Goal: Information Seeking & Learning: Check status

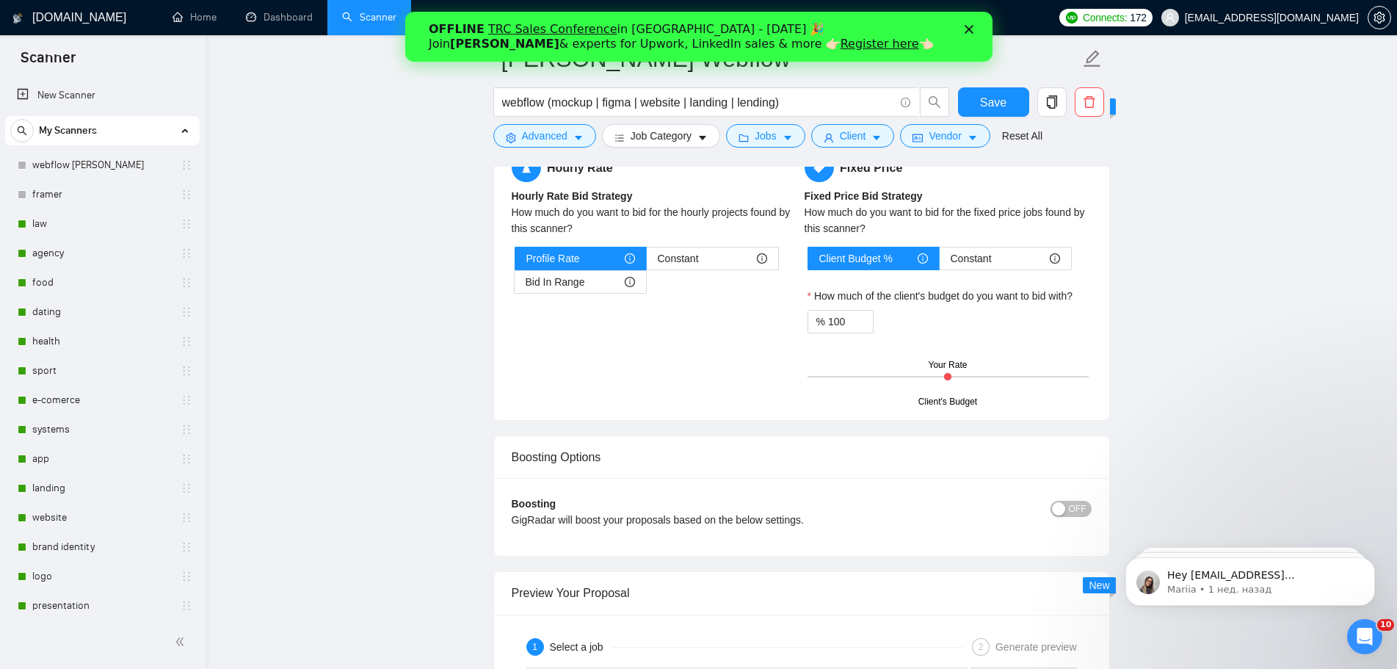
click at [966, 32] on polygon "Закрыть" at bounding box center [968, 29] width 9 height 9
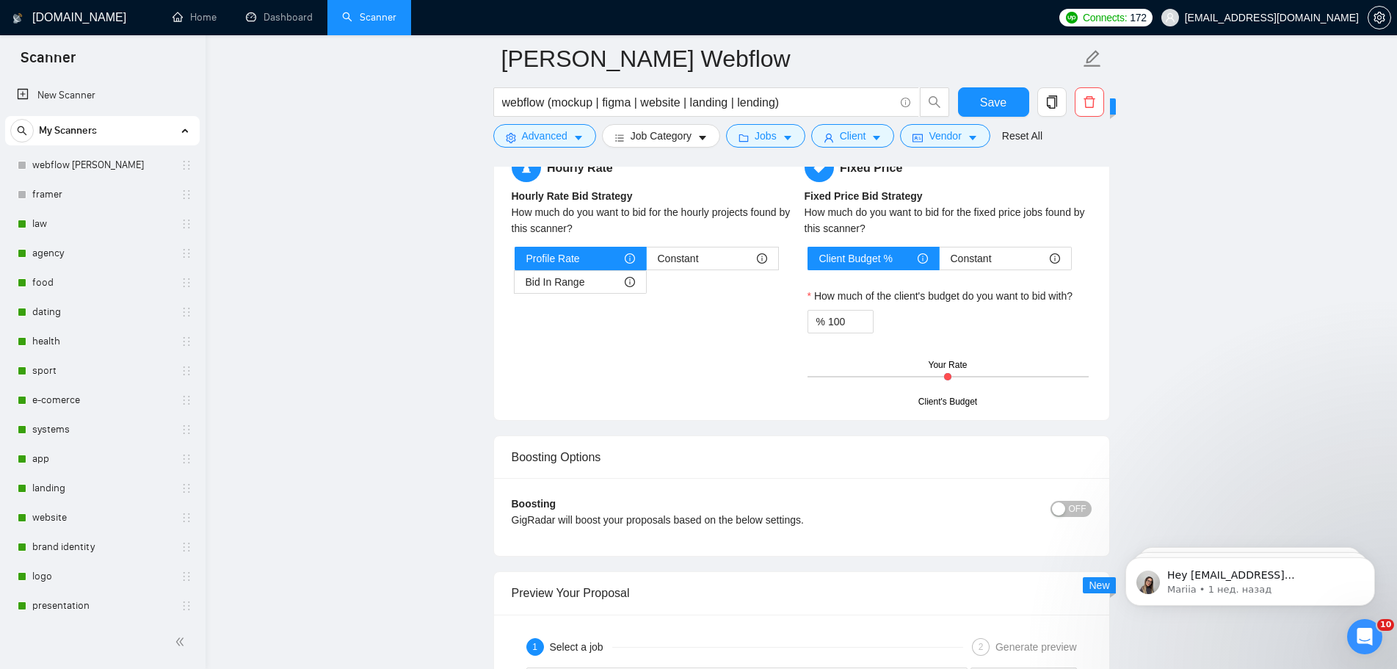
click at [65, 15] on h1 "[DOMAIN_NAME]" at bounding box center [79, 17] width 94 height 35
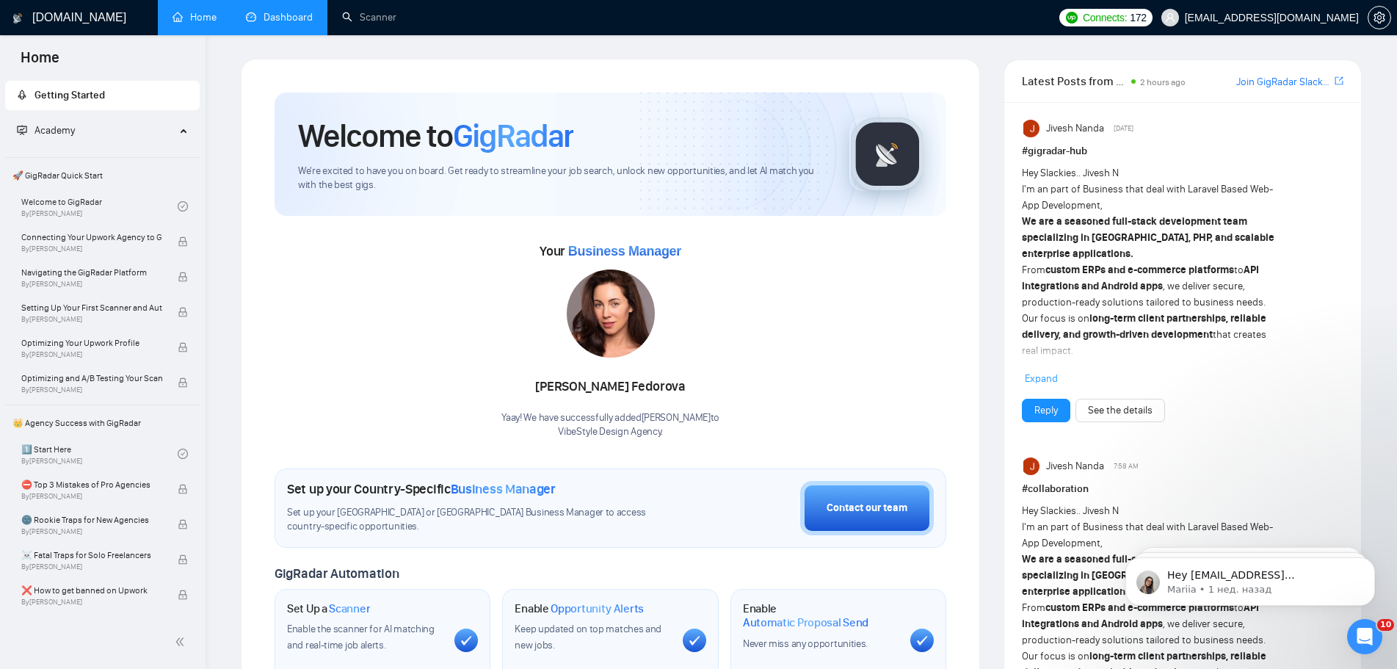
click at [269, 11] on link "Dashboard" at bounding box center [279, 17] width 67 height 12
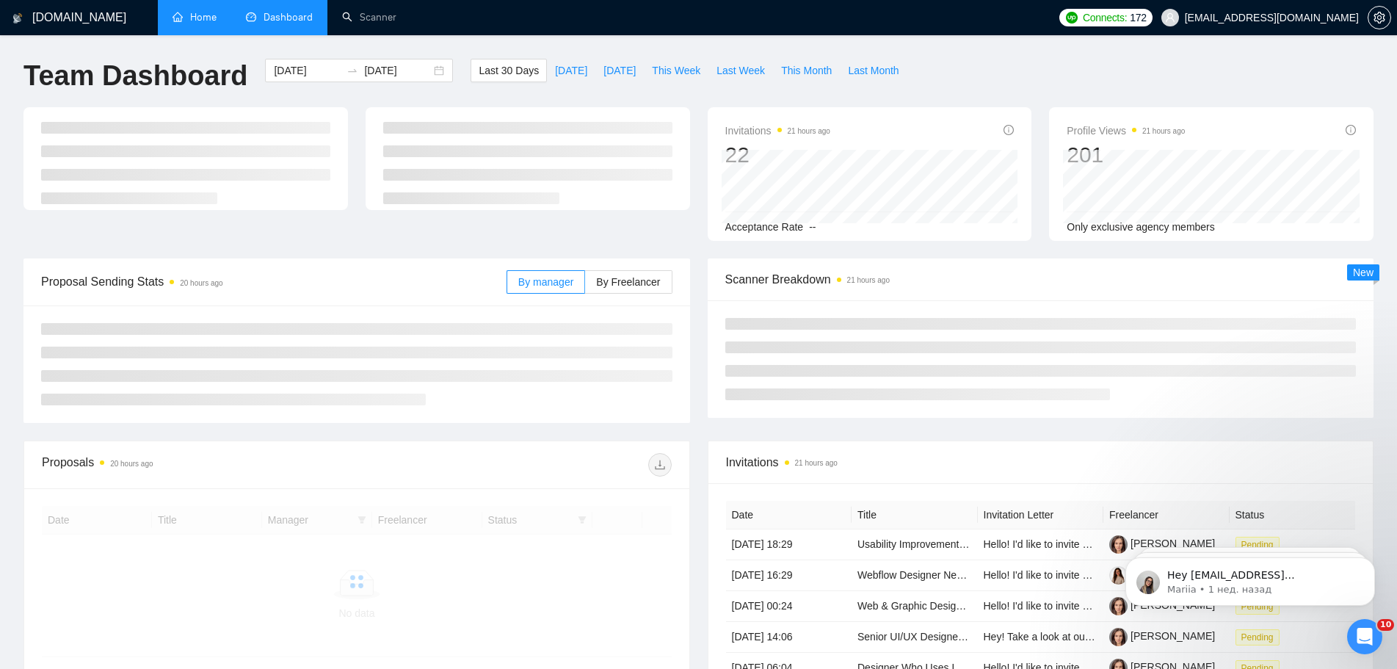
click at [203, 12] on link "Home" at bounding box center [195, 17] width 44 height 12
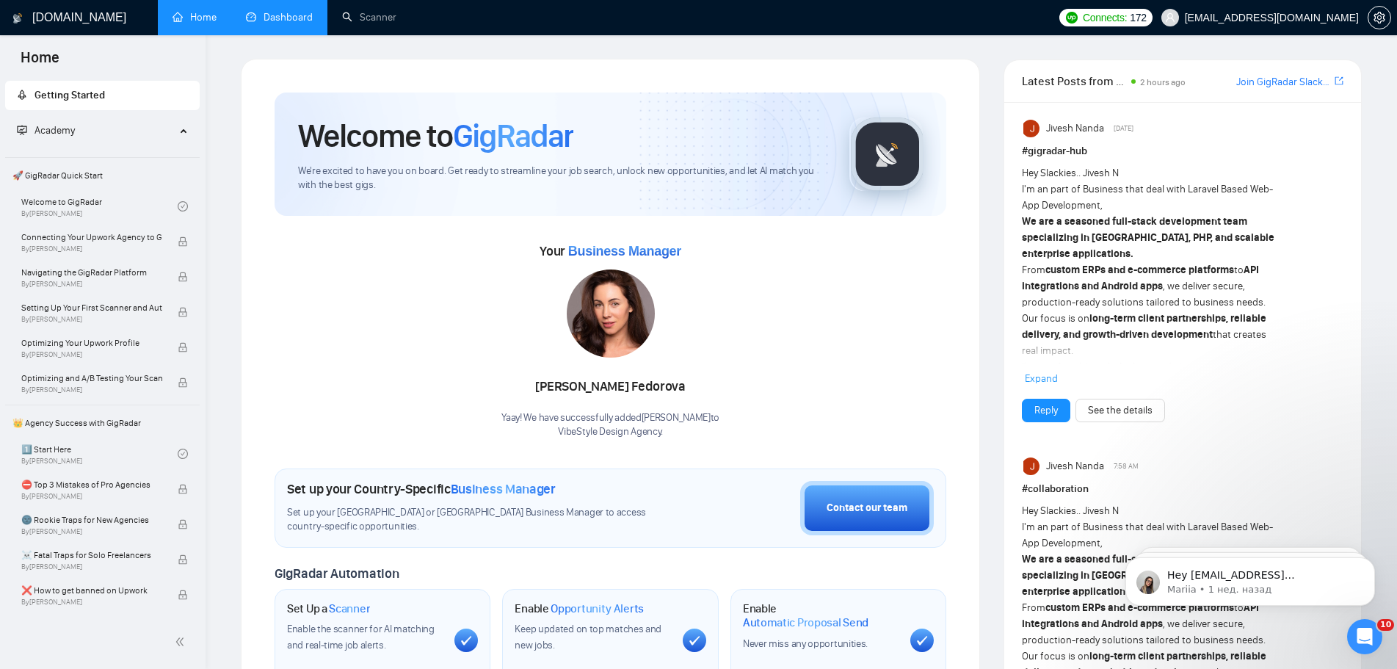
click at [267, 22] on link "Dashboard" at bounding box center [279, 17] width 67 height 12
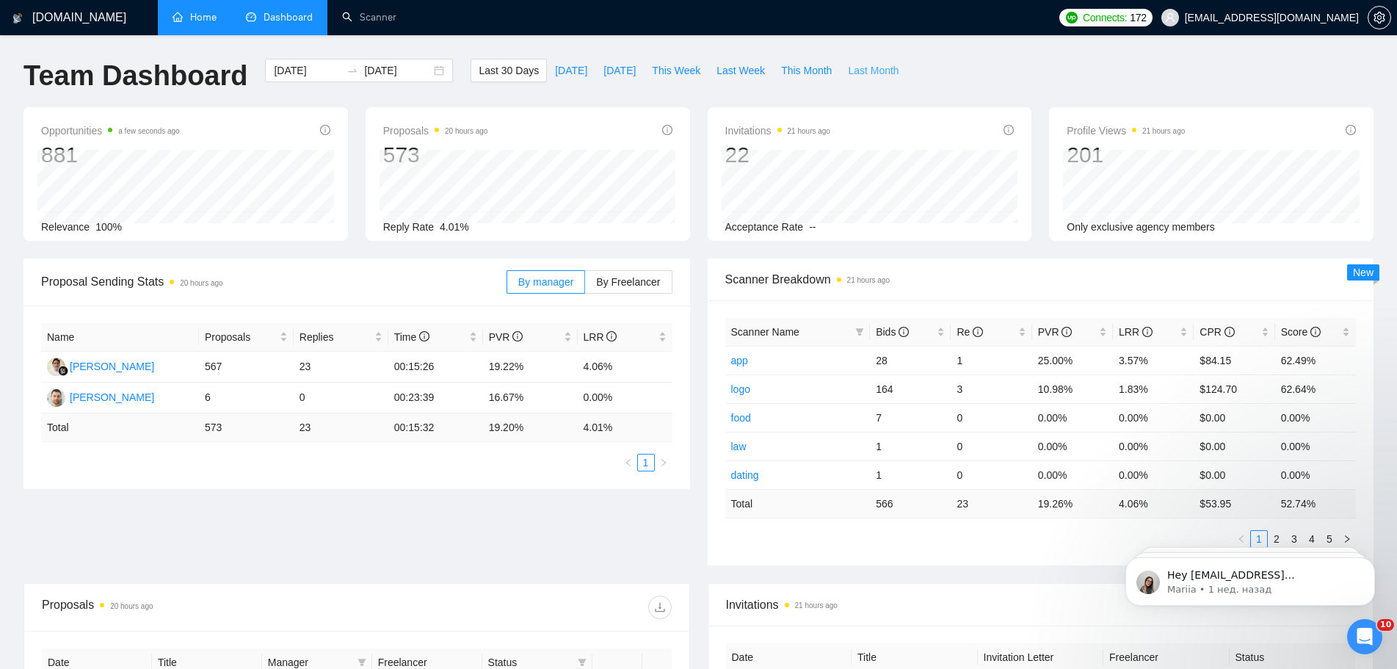
click at [861, 70] on span "Last Month" at bounding box center [873, 70] width 51 height 16
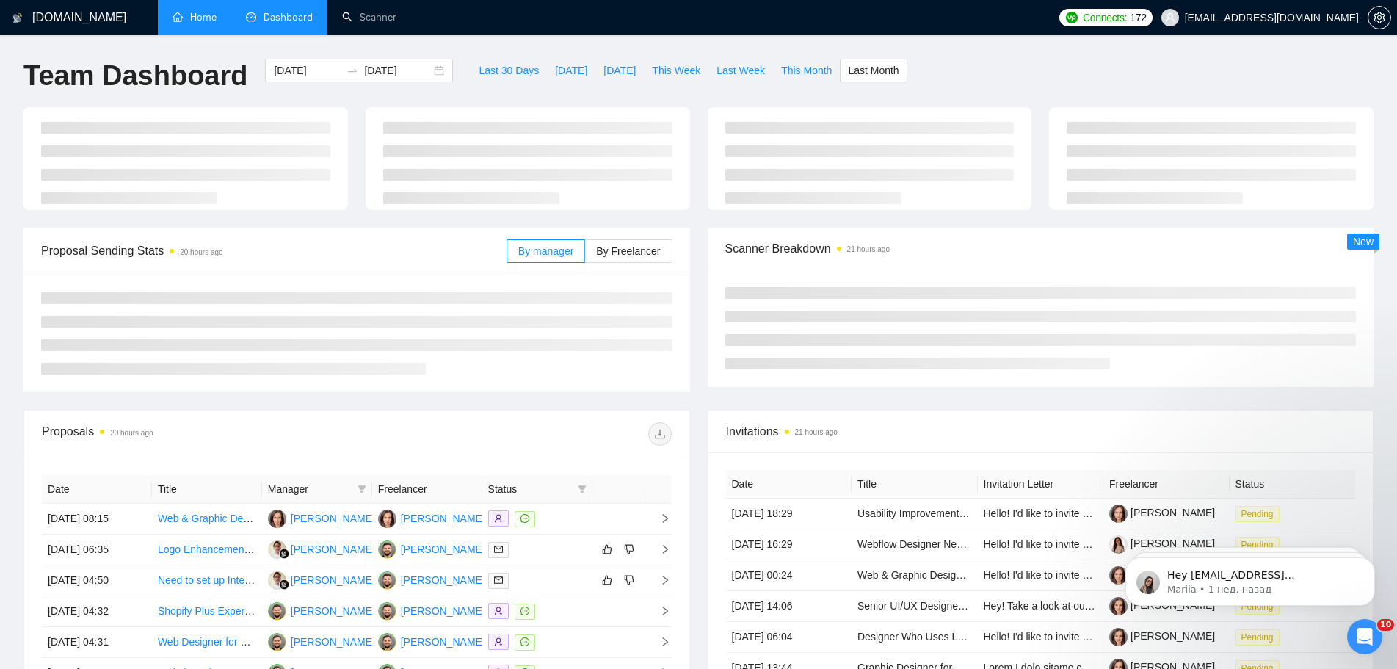
type input "[DATE]"
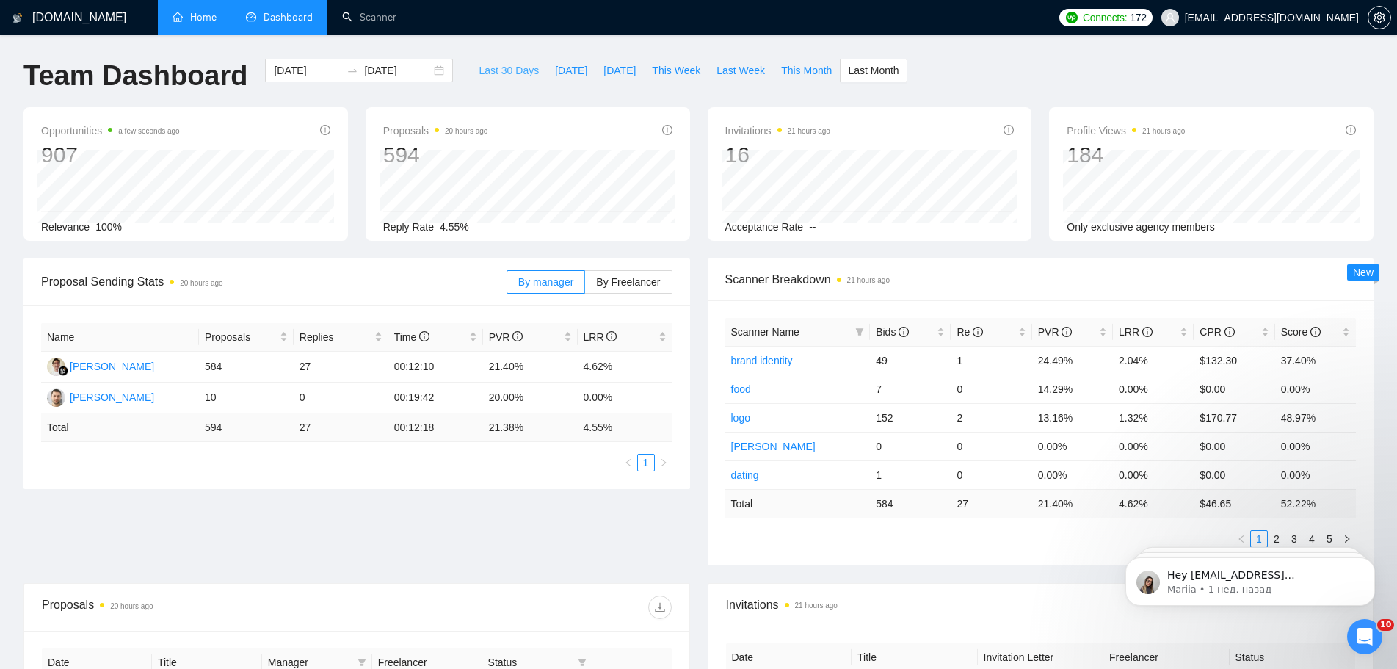
click at [479, 63] on span "Last 30 Days" at bounding box center [509, 70] width 60 height 16
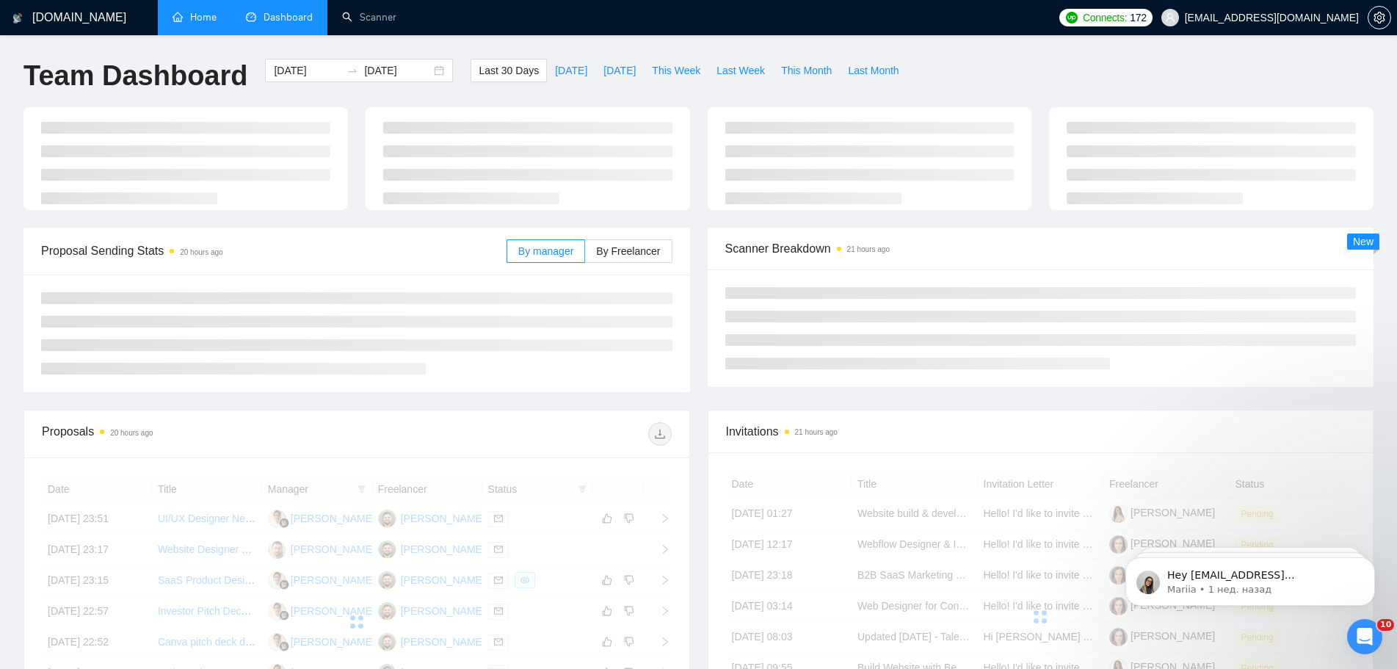
type input "[DATE]"
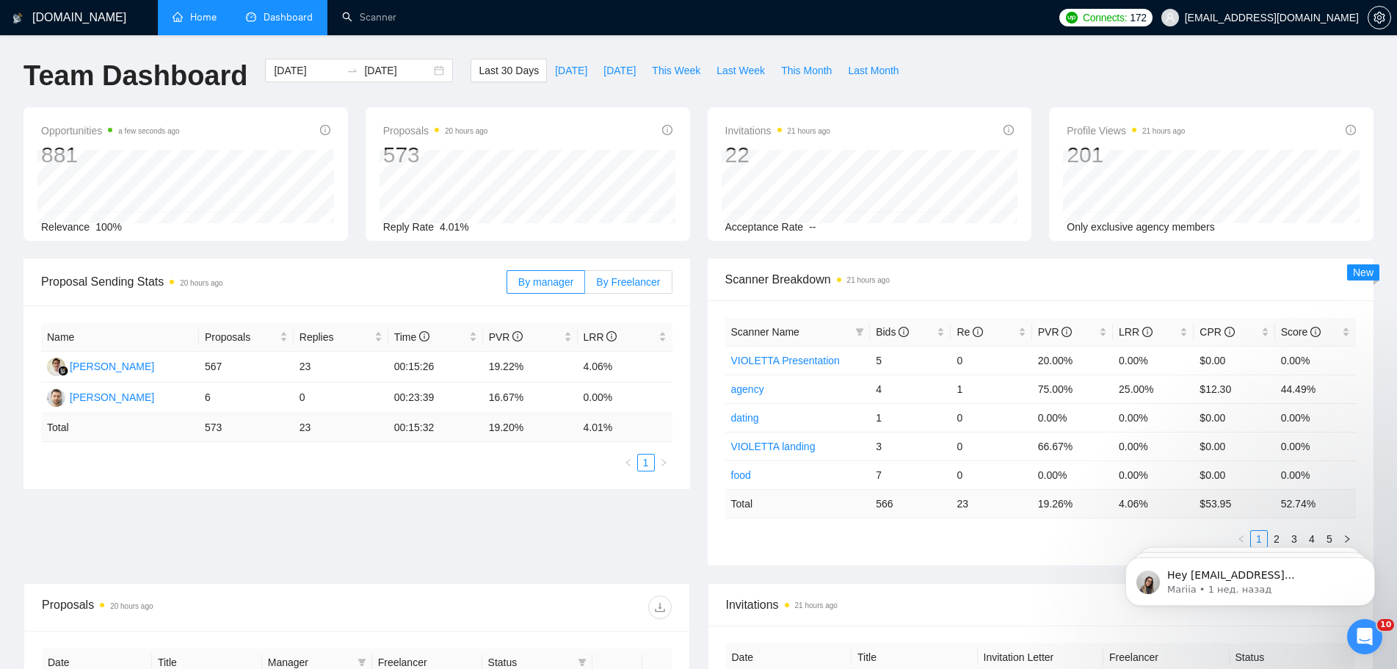
click at [634, 292] on label "By Freelancer" at bounding box center [628, 281] width 87 height 23
click at [585, 286] on input "By Freelancer" at bounding box center [585, 286] width 0 height 0
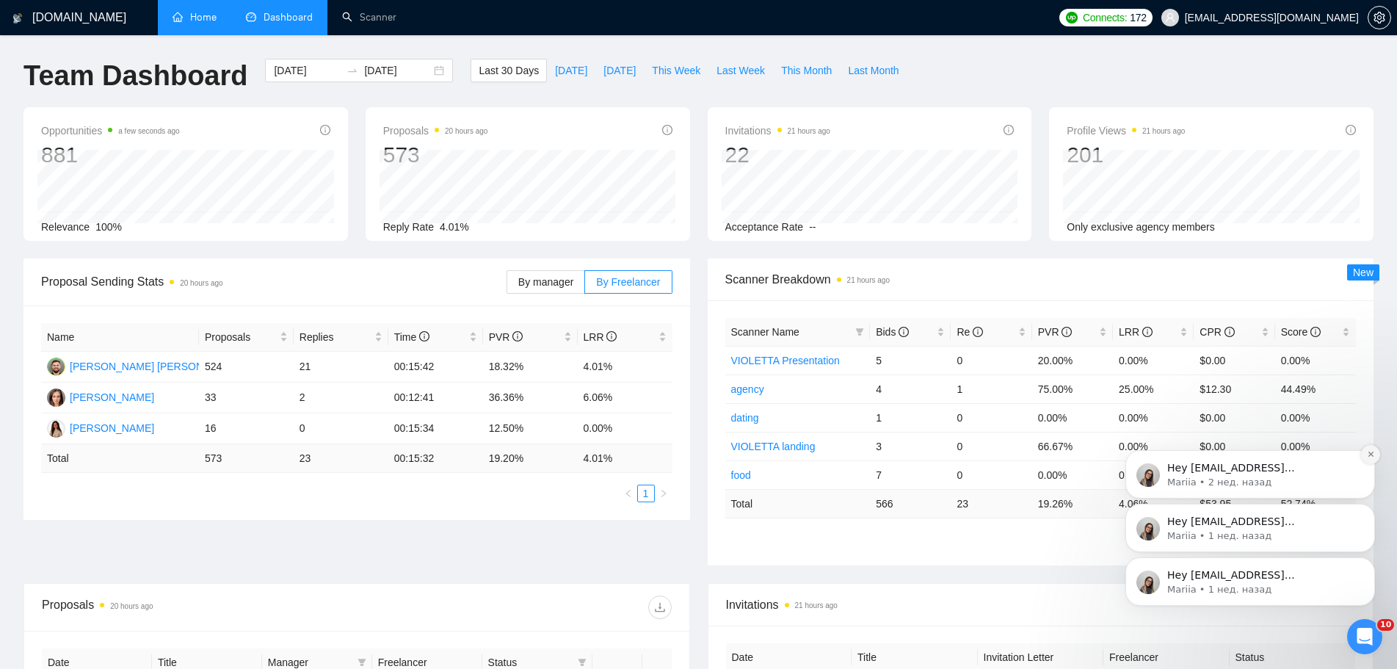
click at [1370, 454] on icon "Dismiss notification" at bounding box center [1370, 454] width 5 height 5
click at [1373, 509] on icon "Dismiss notification" at bounding box center [1371, 508] width 8 height 8
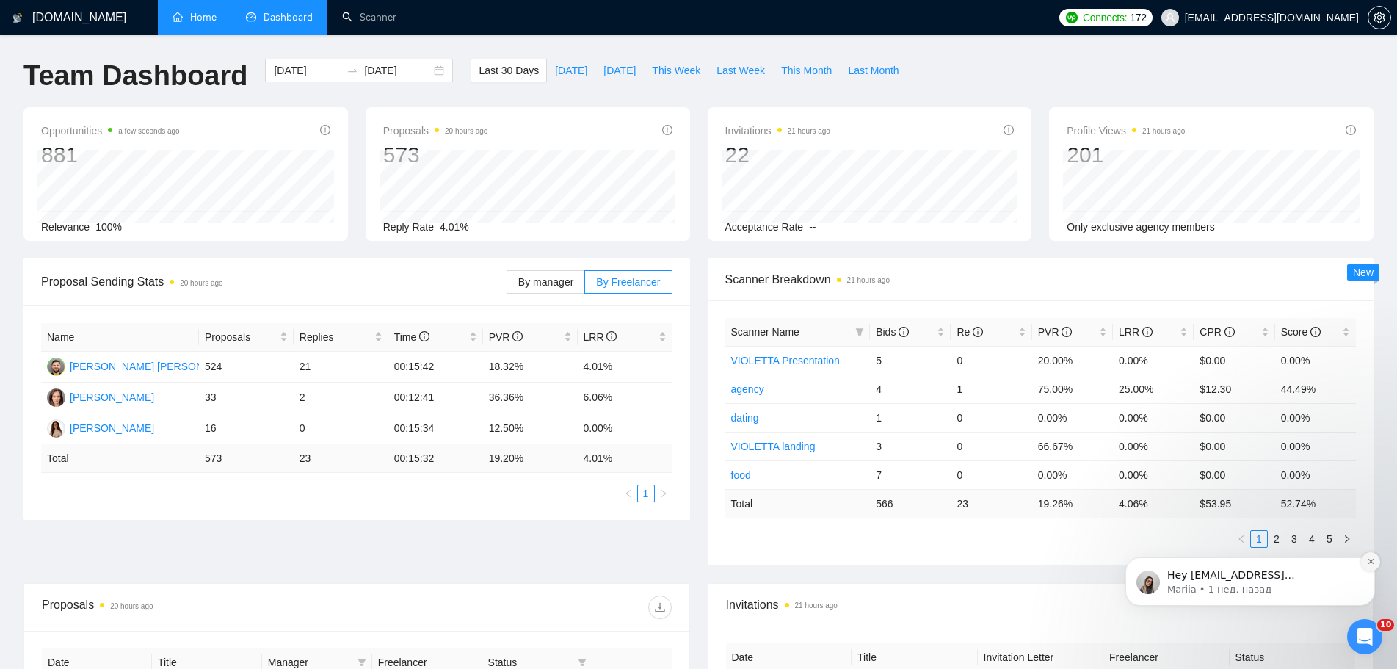
click at [1376, 567] on button "Dismiss notification" at bounding box center [1370, 561] width 19 height 19
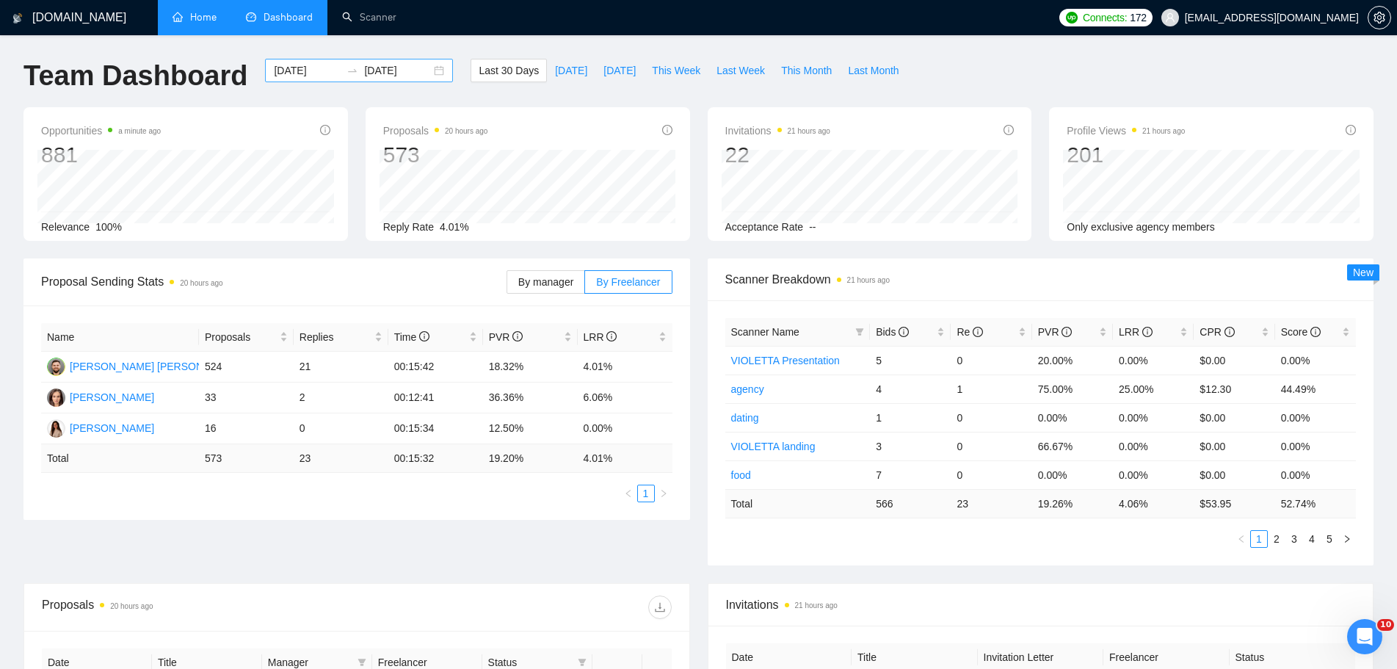
click at [425, 69] on div "[DATE] [DATE]" at bounding box center [359, 70] width 188 height 23
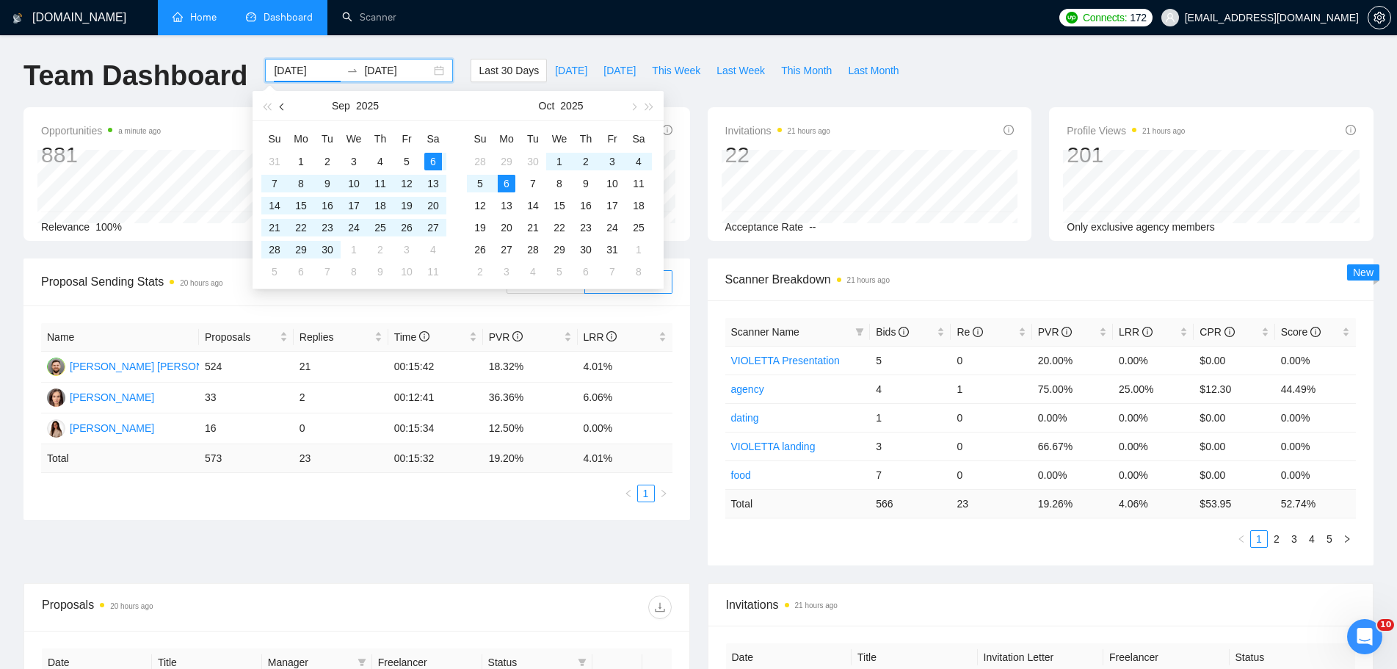
click at [285, 106] on span "button" at bounding box center [283, 106] width 7 height 7
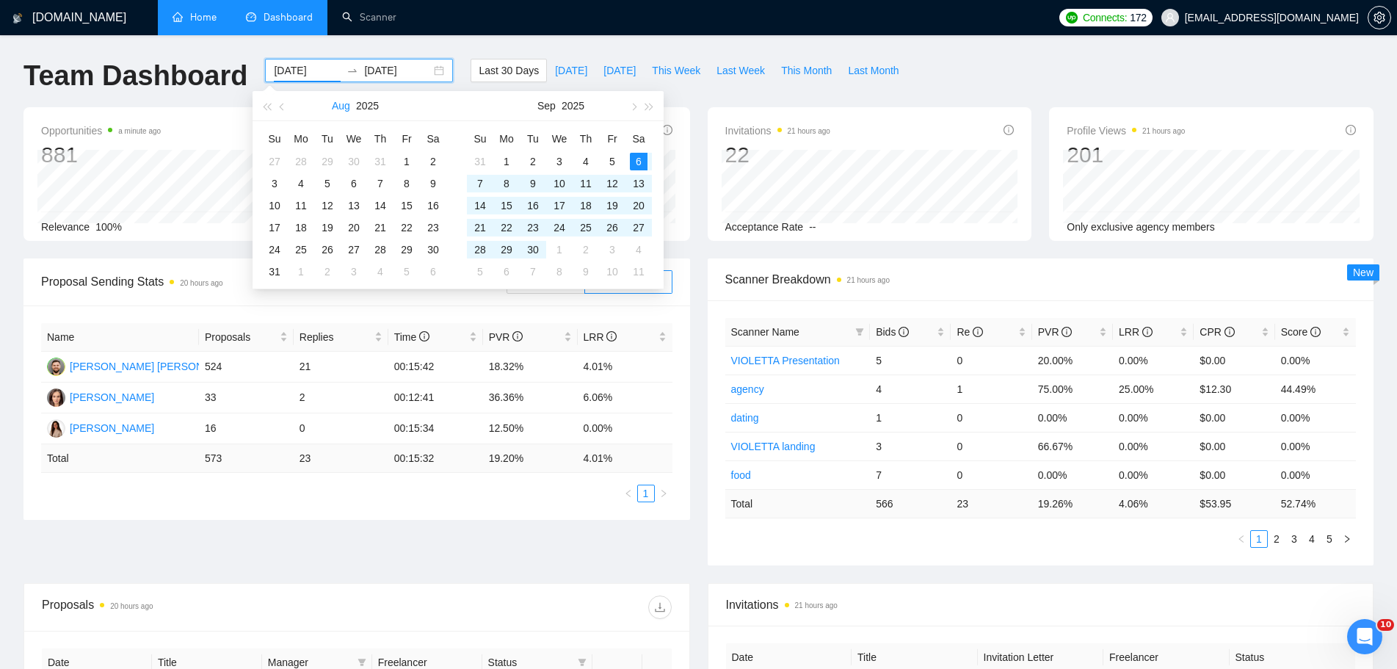
click at [341, 109] on button "Aug" at bounding box center [341, 105] width 18 height 29
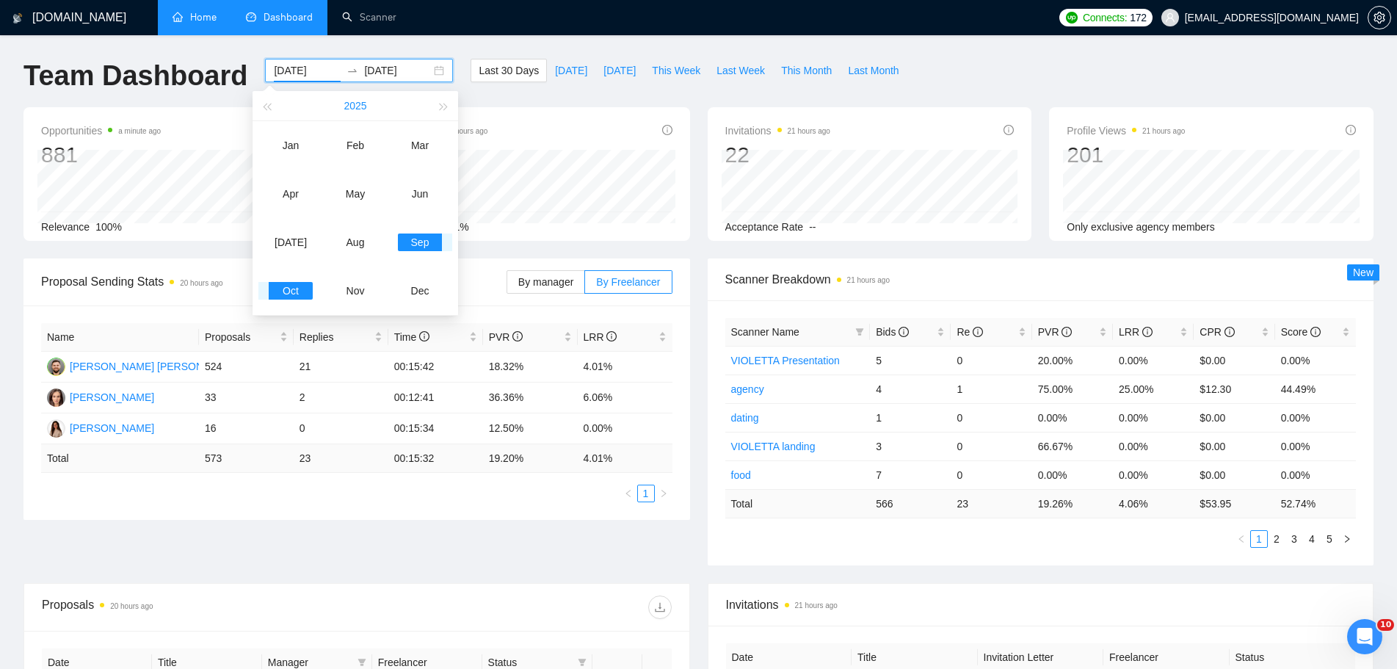
click at [352, 106] on button "2025" at bounding box center [355, 105] width 23 height 29
click at [406, 195] on div "2024" at bounding box center [420, 194] width 44 height 18
click at [414, 151] on div "Mar" at bounding box center [420, 146] width 44 height 18
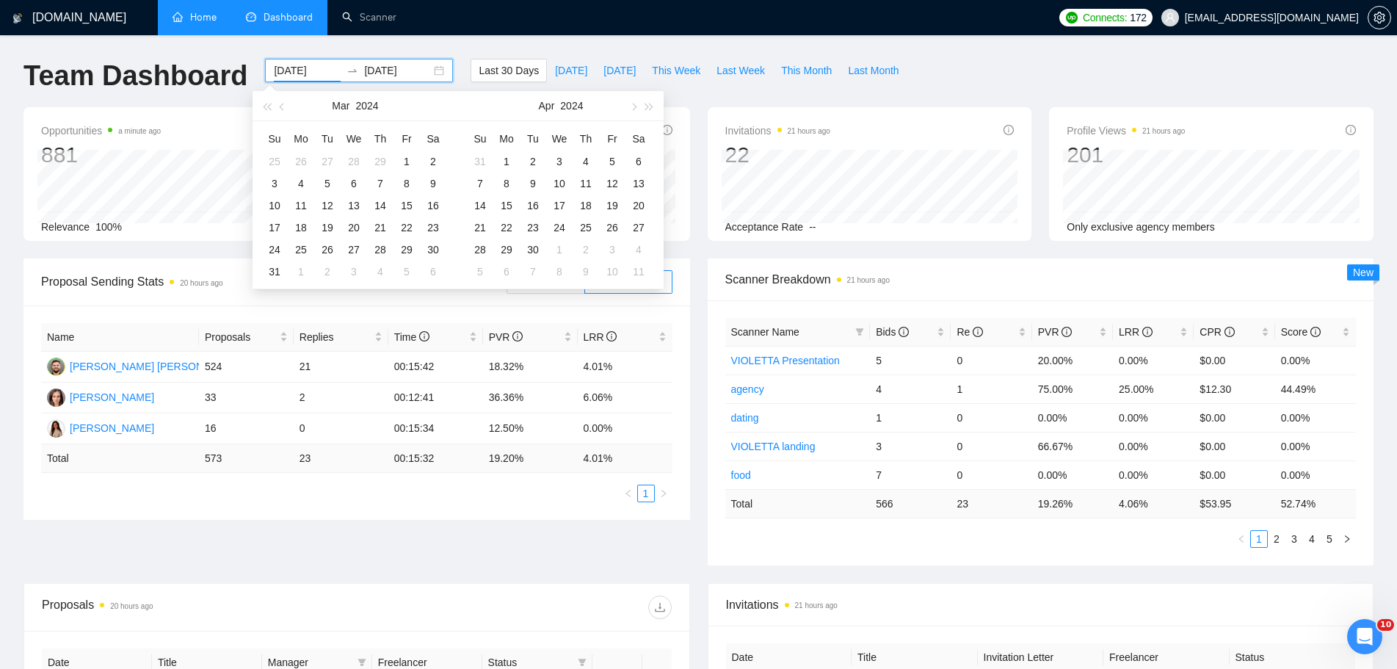
click at [738, 101] on div "Last 30 Days [DATE] [DATE] This Week Last Week This Month Last Month" at bounding box center [689, 83] width 454 height 48
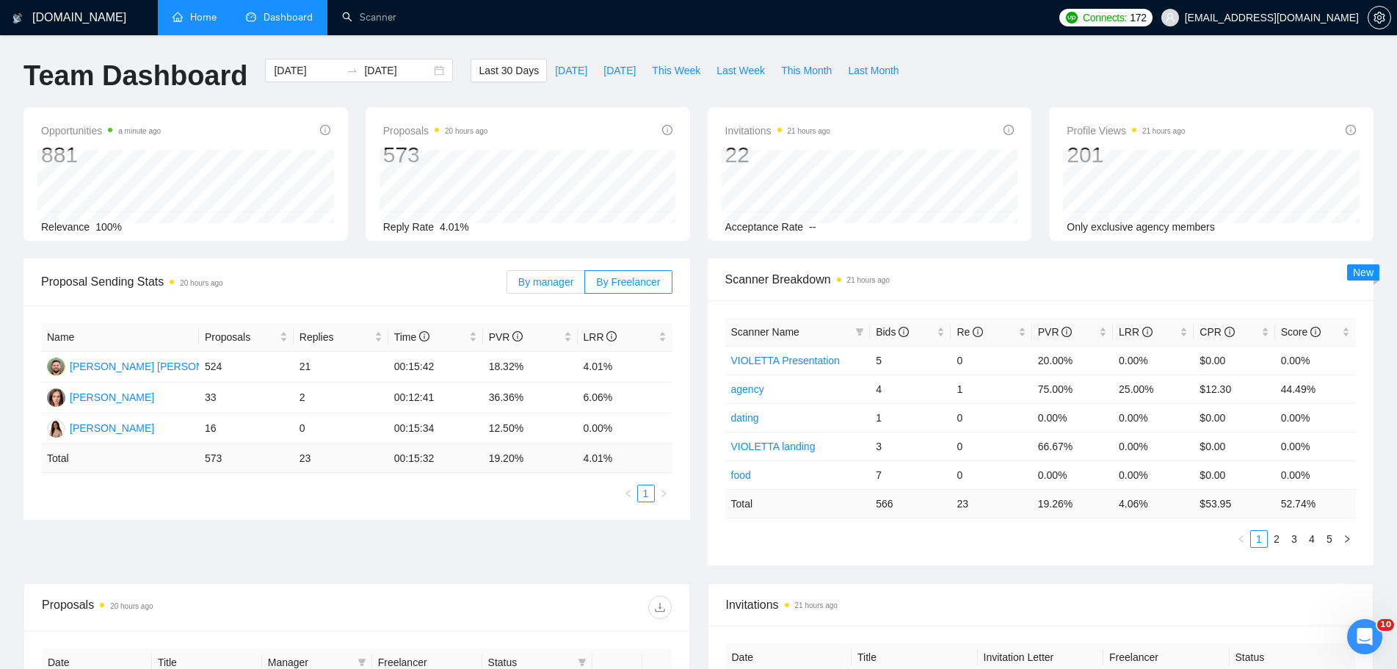
click at [569, 286] on span "By manager" at bounding box center [545, 282] width 55 height 12
click at [507, 286] on input "By manager" at bounding box center [507, 286] width 0 height 0
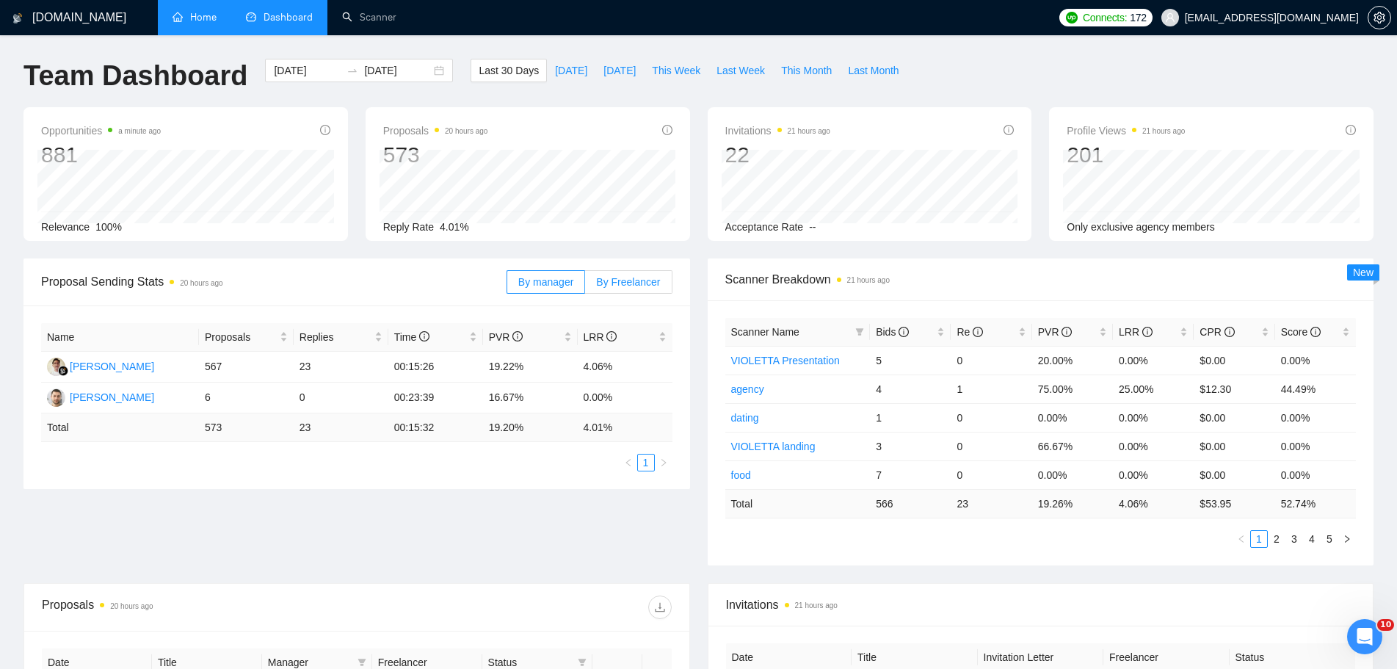
click at [636, 279] on span "By Freelancer" at bounding box center [628, 282] width 64 height 12
click at [585, 286] on input "By Freelancer" at bounding box center [585, 286] width 0 height 0
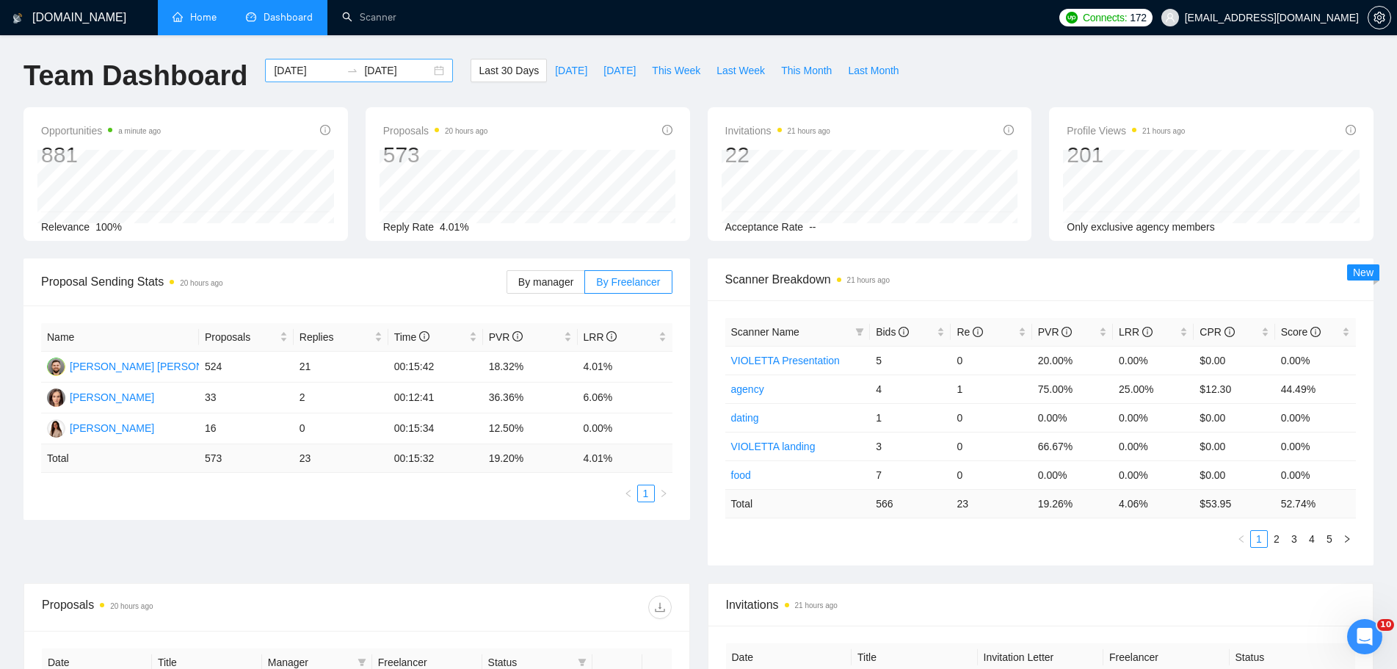
click at [289, 72] on input "[DATE]" at bounding box center [307, 70] width 67 height 16
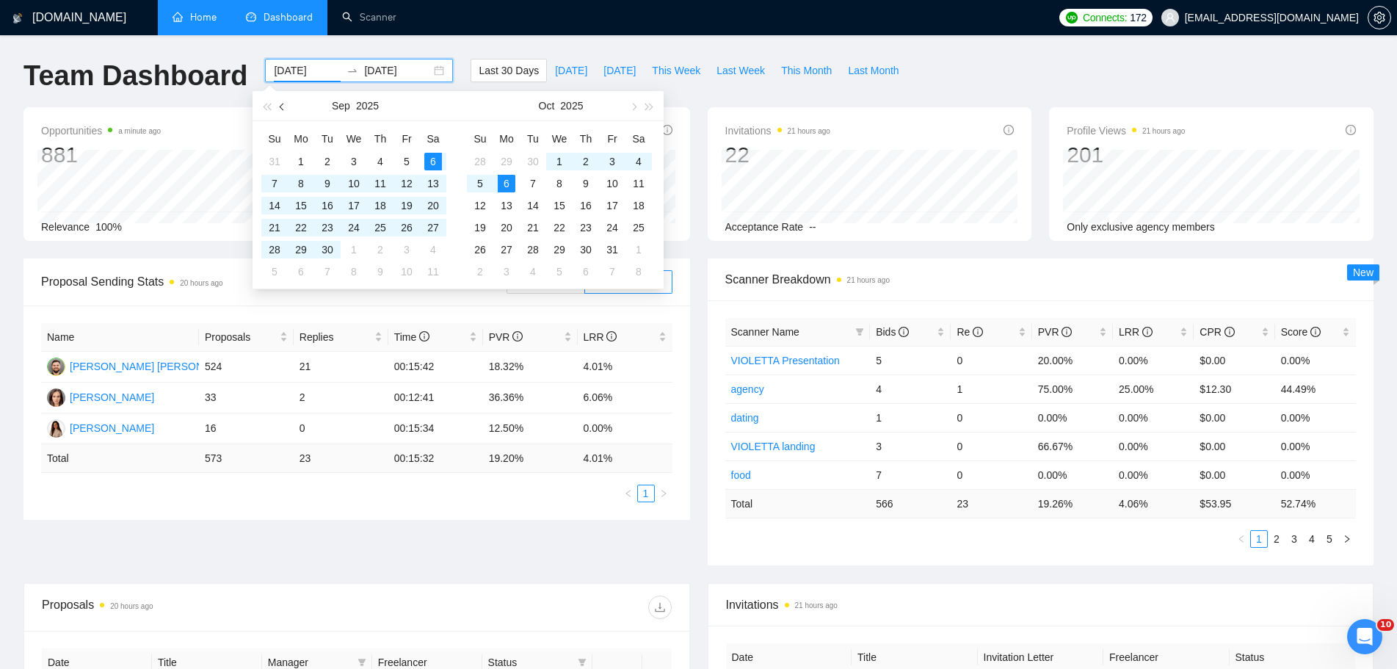
click at [279, 101] on button "button" at bounding box center [283, 105] width 16 height 29
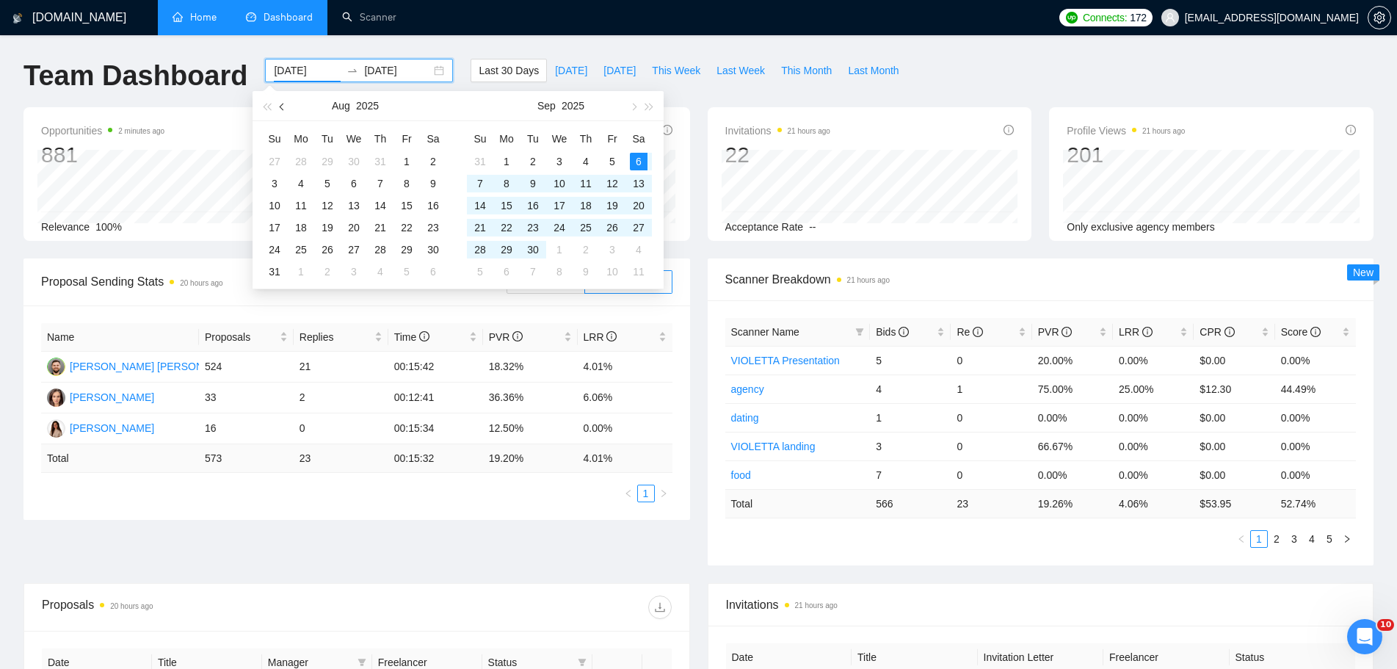
click at [279, 101] on button "button" at bounding box center [283, 105] width 16 height 29
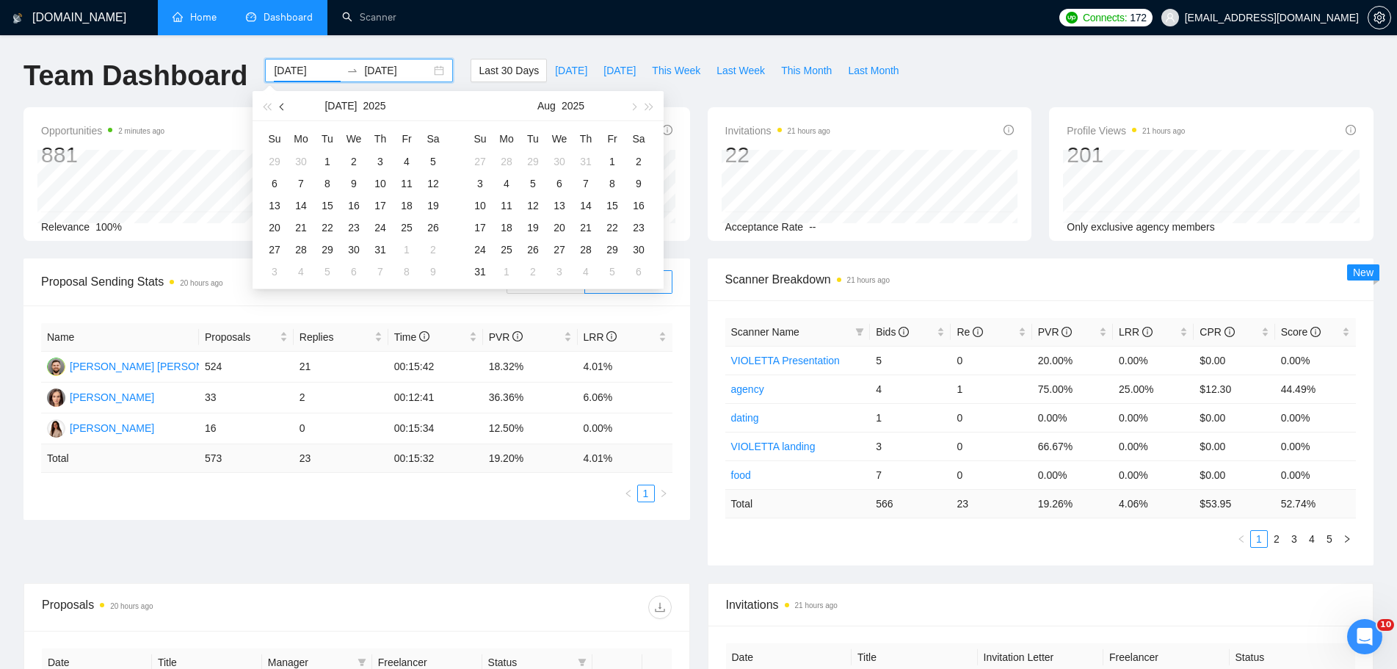
click at [279, 101] on button "button" at bounding box center [283, 105] width 16 height 29
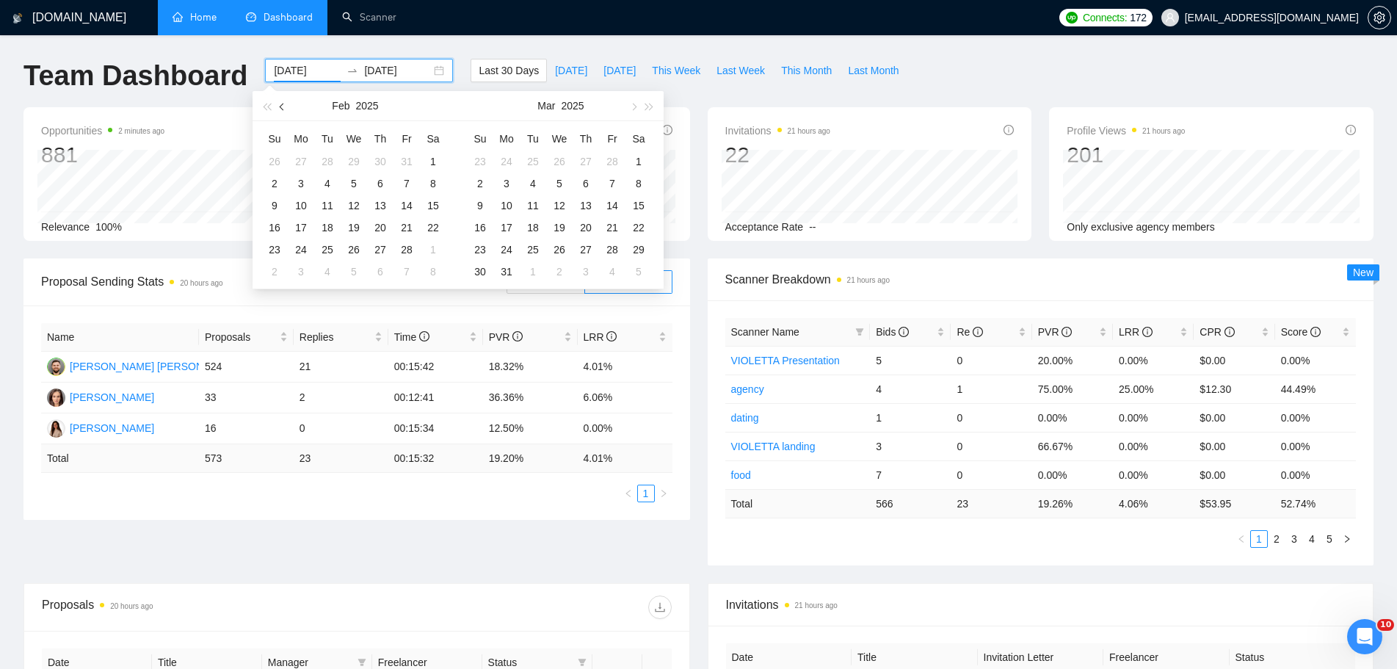
click at [279, 101] on button "button" at bounding box center [283, 105] width 16 height 29
click at [407, 159] on div "1" at bounding box center [407, 162] width 18 height 18
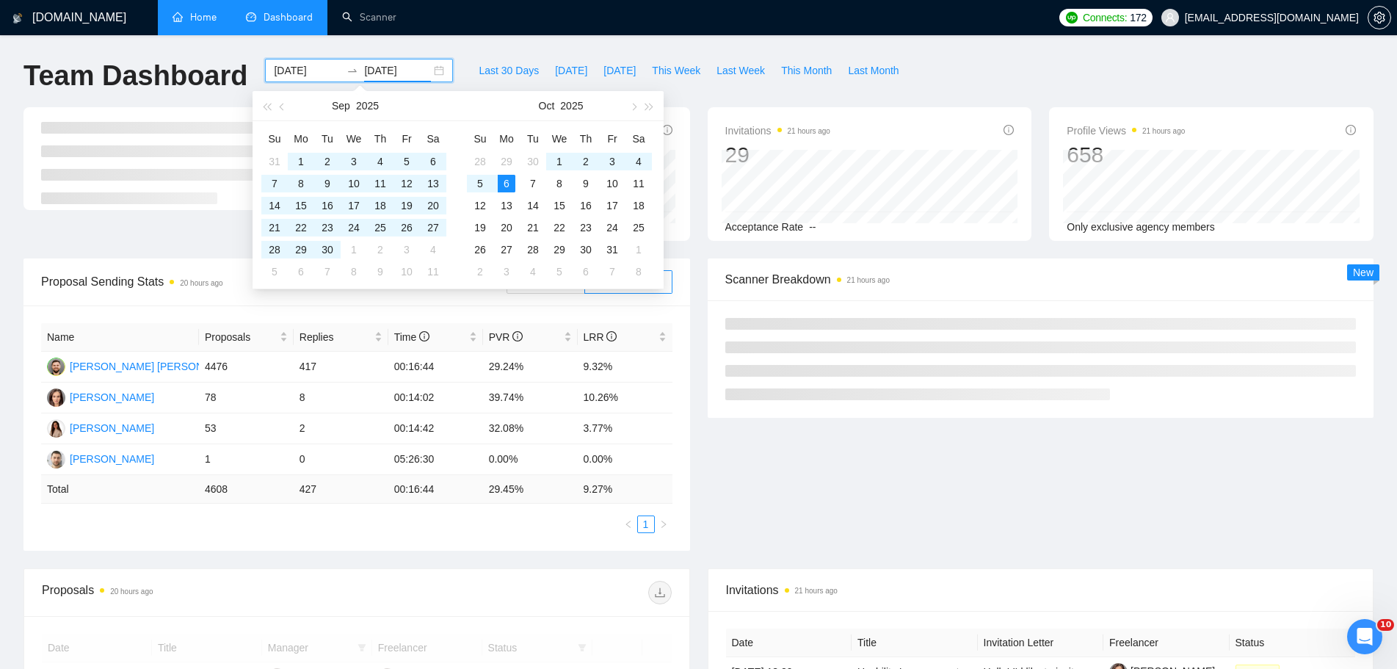
click at [488, 550] on div "Name Proposals Replies Time PVR LRR [PERSON_NAME] [PERSON_NAME] 4476 417 00:16:…" at bounding box center [356, 427] width 667 height 245
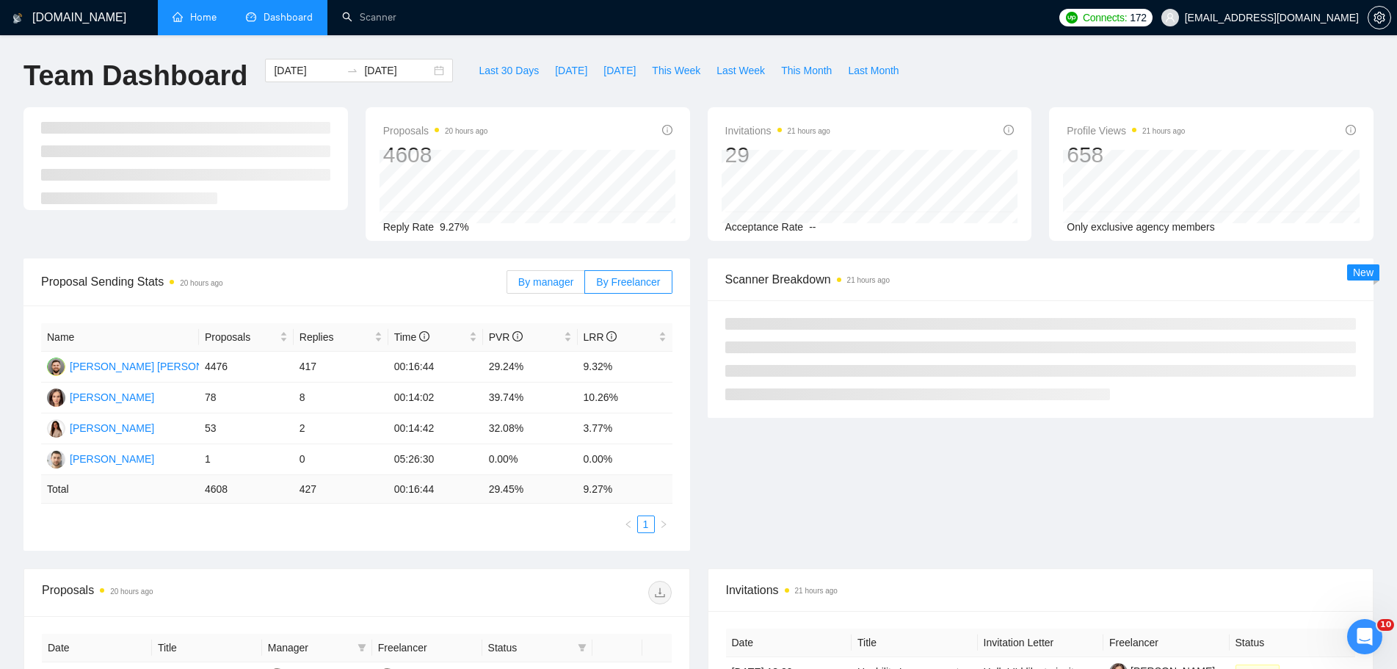
click at [540, 284] on span "By manager" at bounding box center [545, 282] width 55 height 12
click at [507, 286] on input "By manager" at bounding box center [507, 286] width 0 height 0
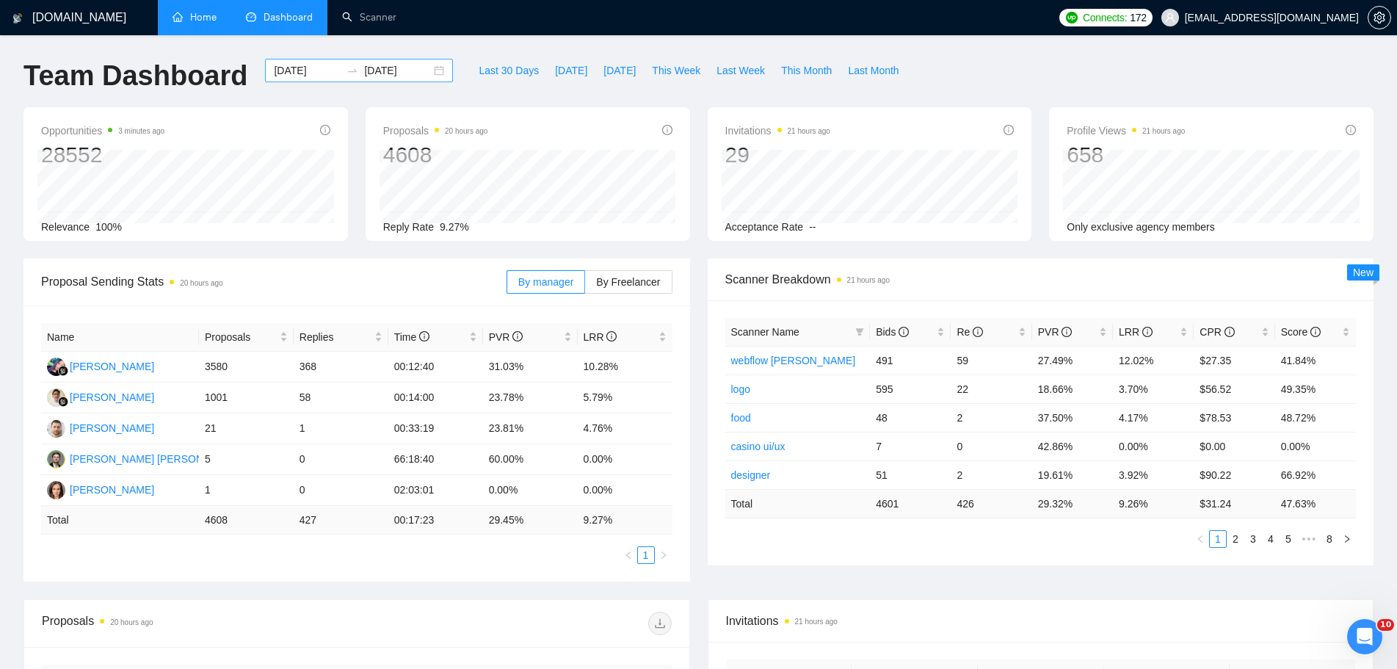
click at [283, 73] on input "[DATE]" at bounding box center [307, 70] width 67 height 16
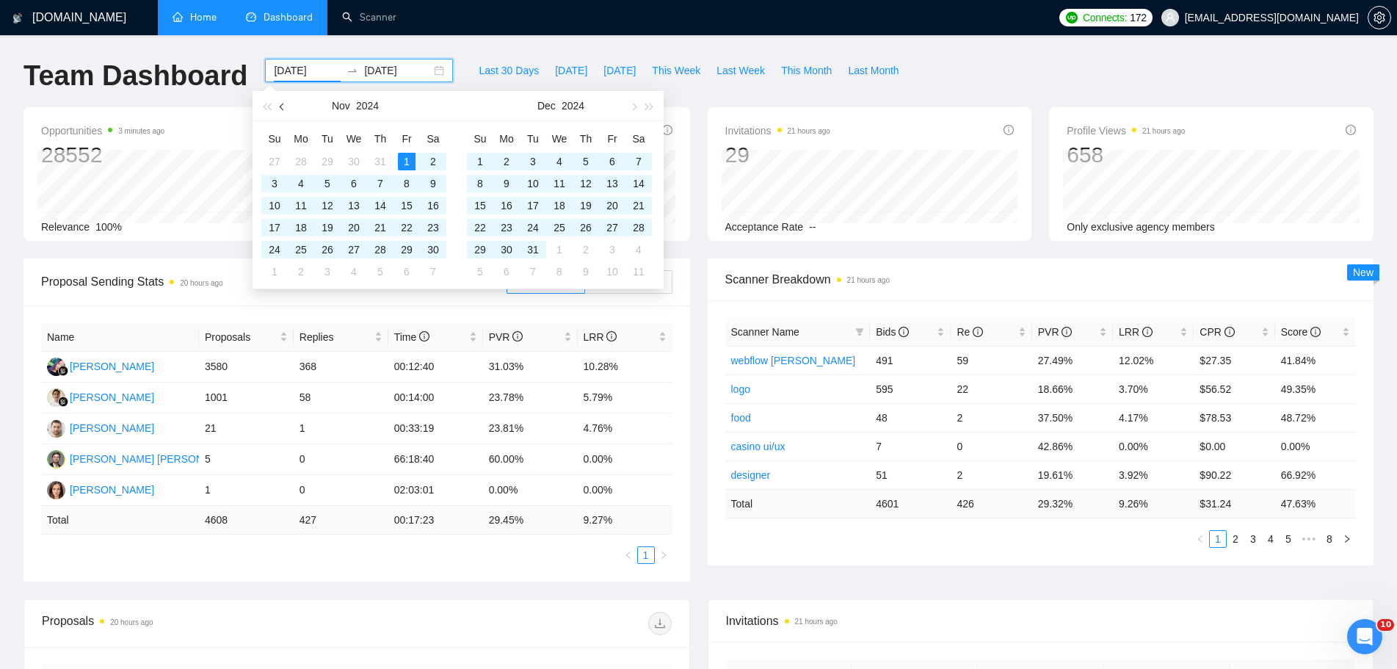
click at [286, 104] on button "button" at bounding box center [283, 105] width 16 height 29
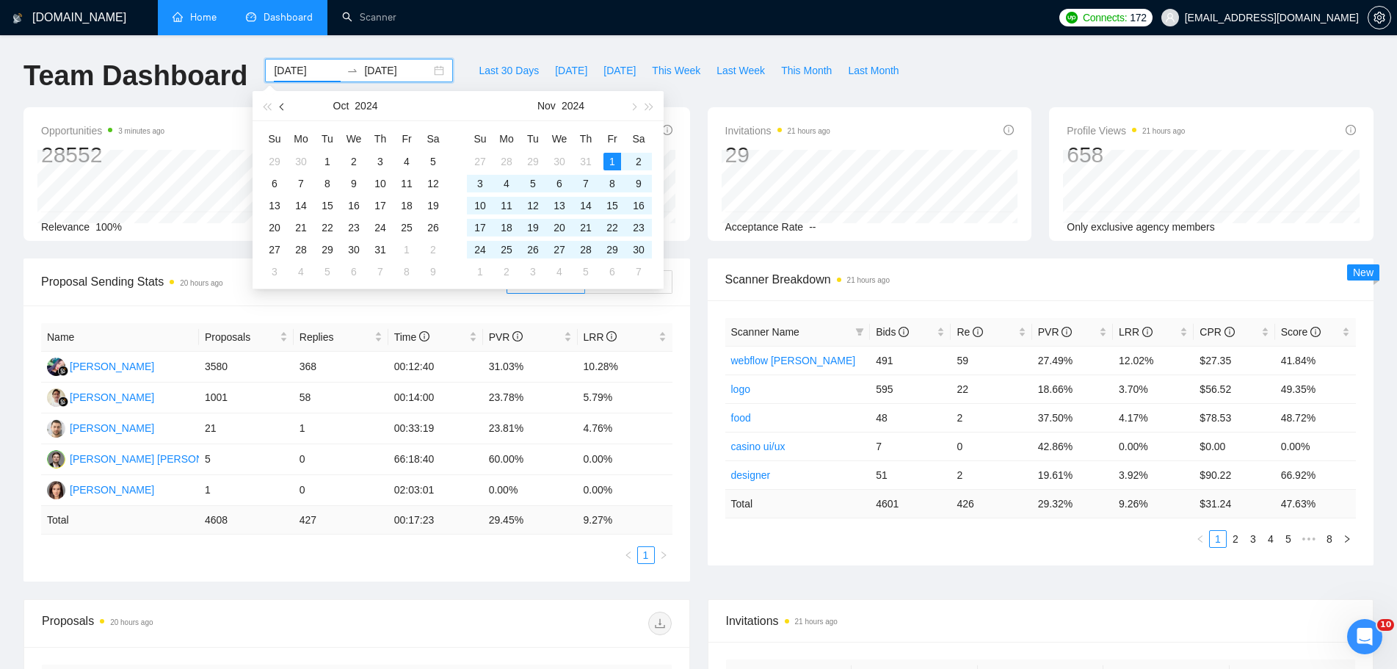
click at [286, 104] on button "button" at bounding box center [283, 105] width 16 height 29
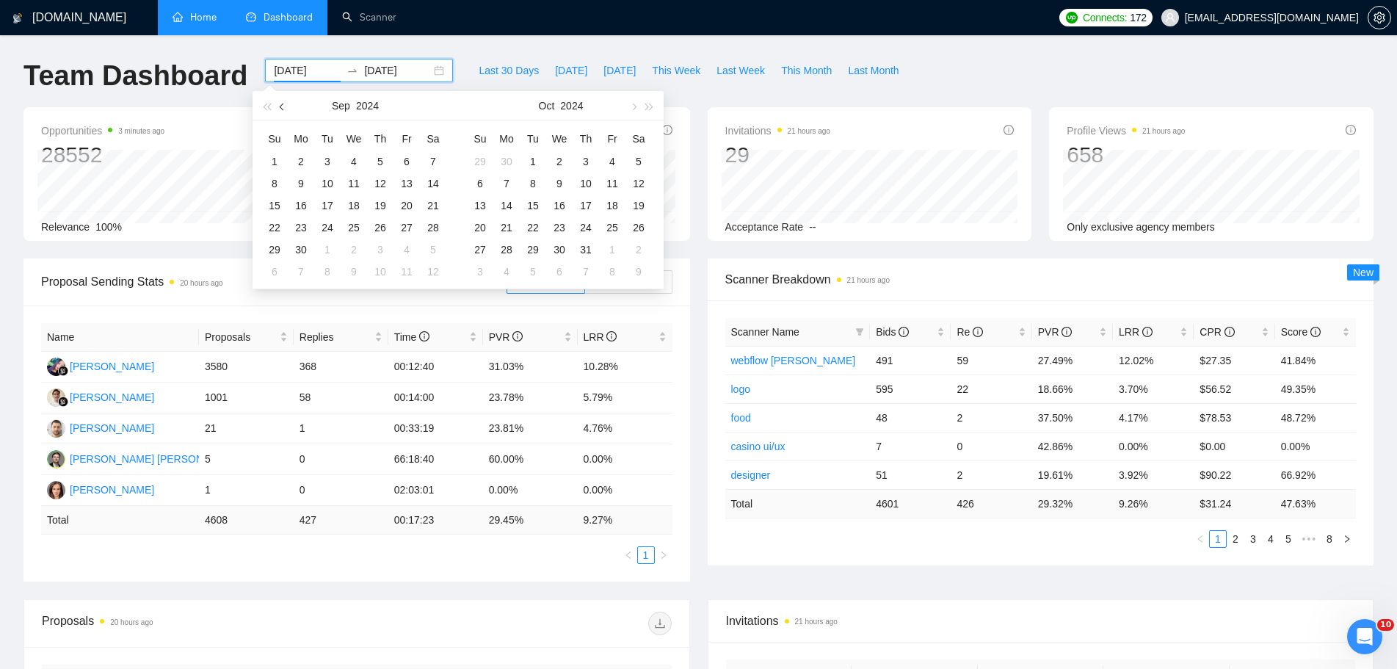
click at [286, 104] on button "button" at bounding box center [283, 105] width 16 height 29
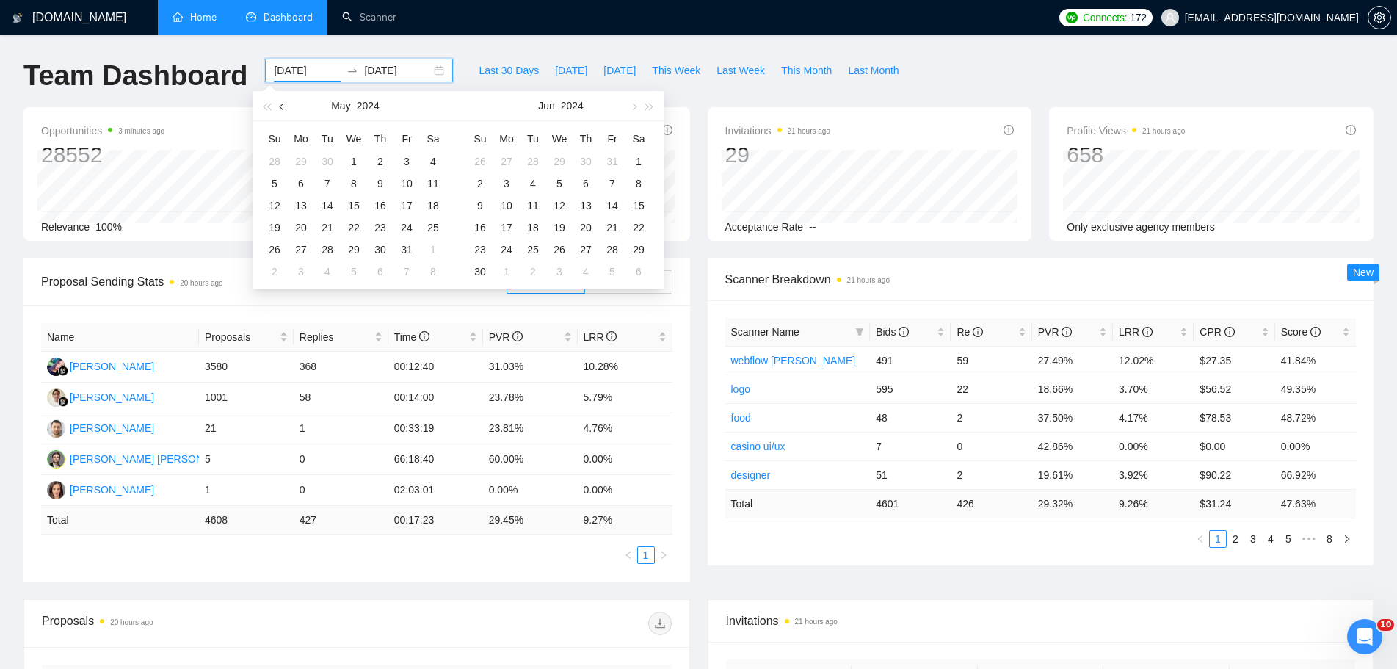
click at [286, 104] on button "button" at bounding box center [283, 105] width 16 height 29
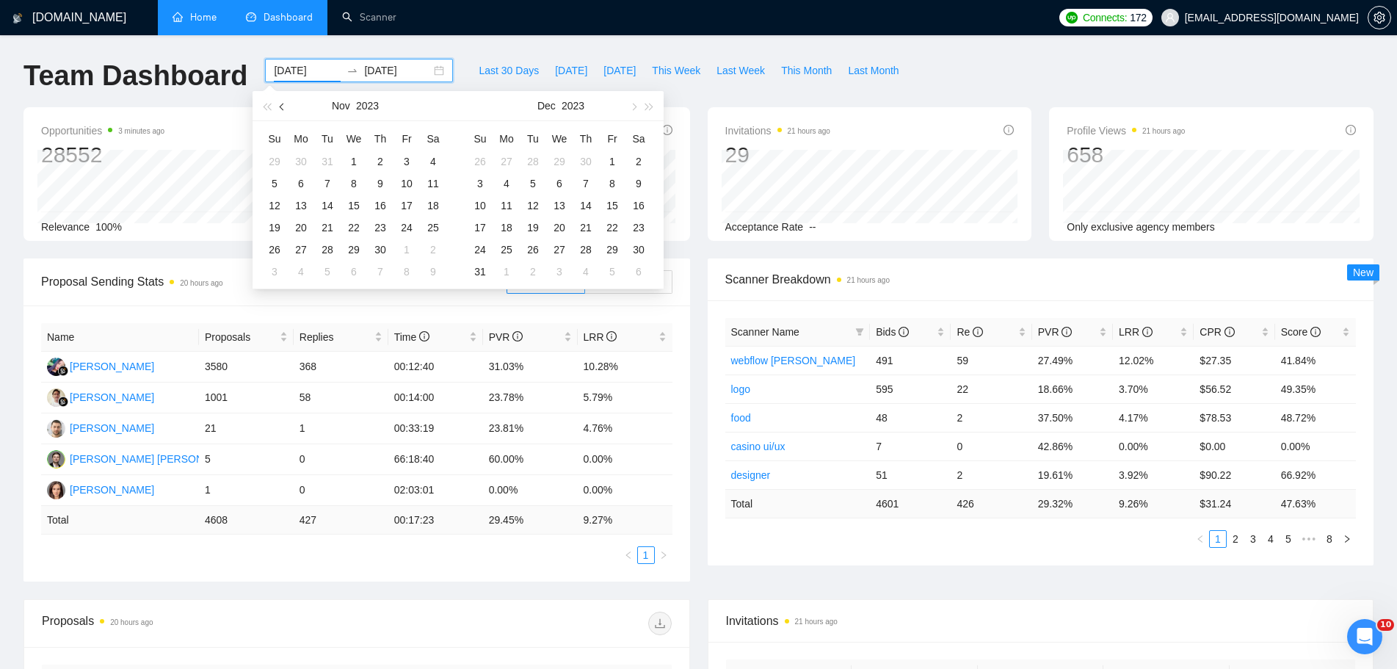
click at [286, 104] on button "button" at bounding box center [283, 105] width 16 height 29
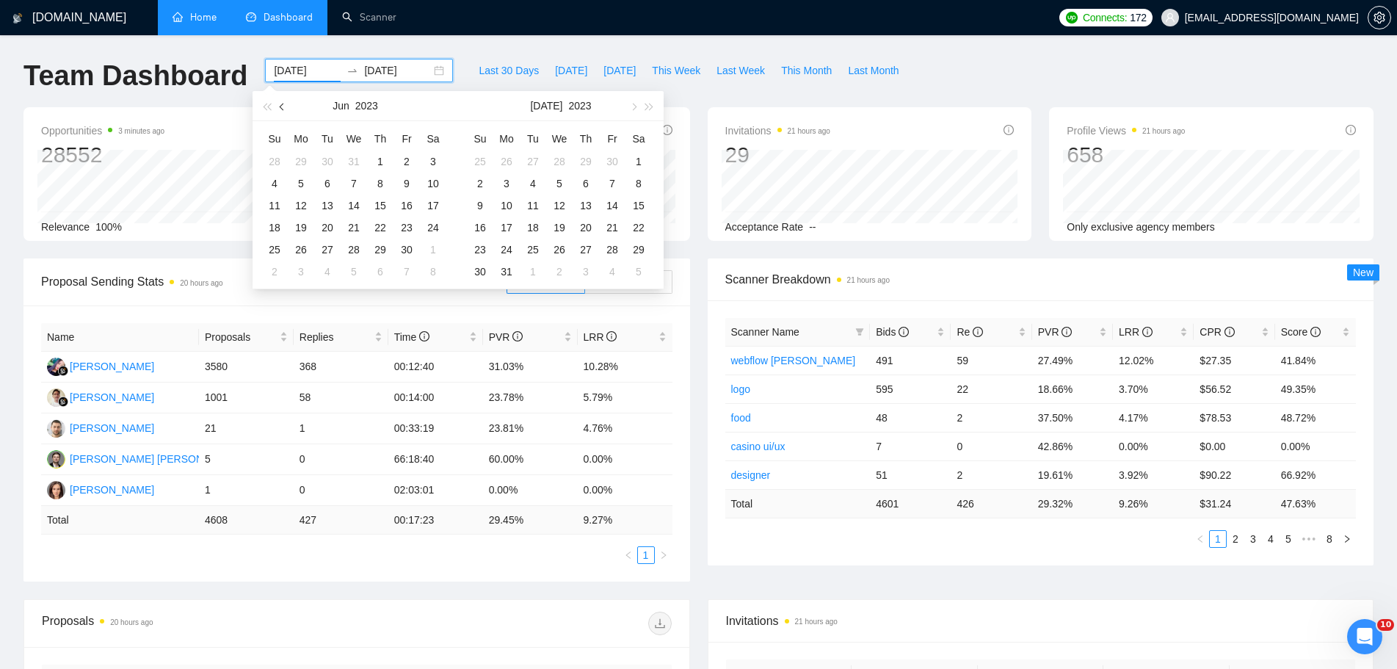
click at [286, 104] on button "button" at bounding box center [283, 105] width 16 height 29
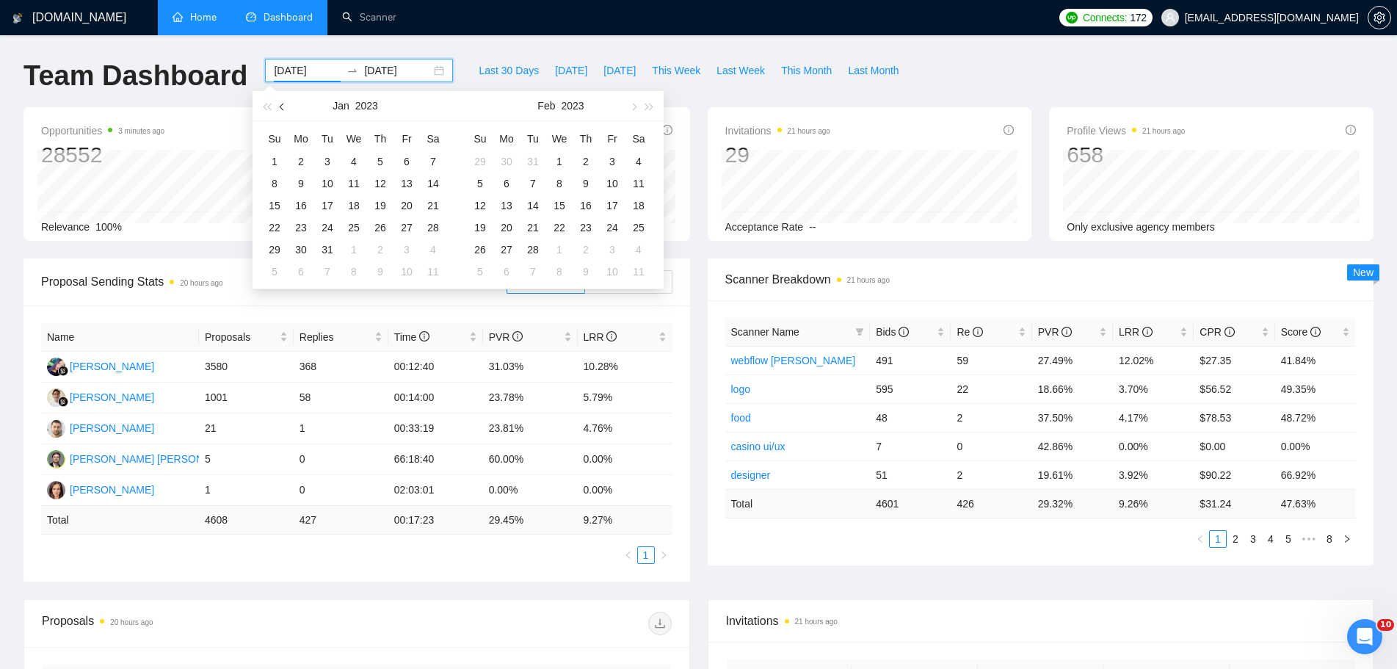
click at [286, 104] on button "button" at bounding box center [283, 105] width 16 height 29
click at [281, 103] on button "button" at bounding box center [283, 105] width 16 height 29
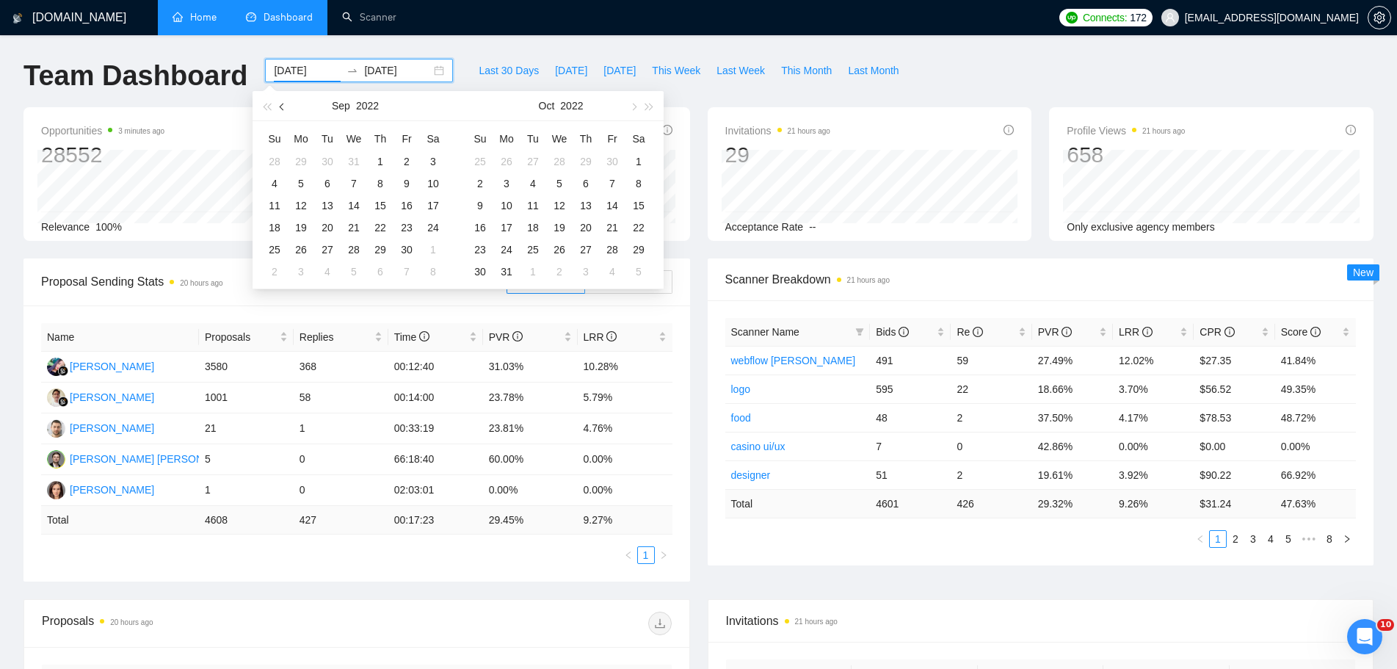
click at [281, 103] on button "button" at bounding box center [283, 105] width 16 height 29
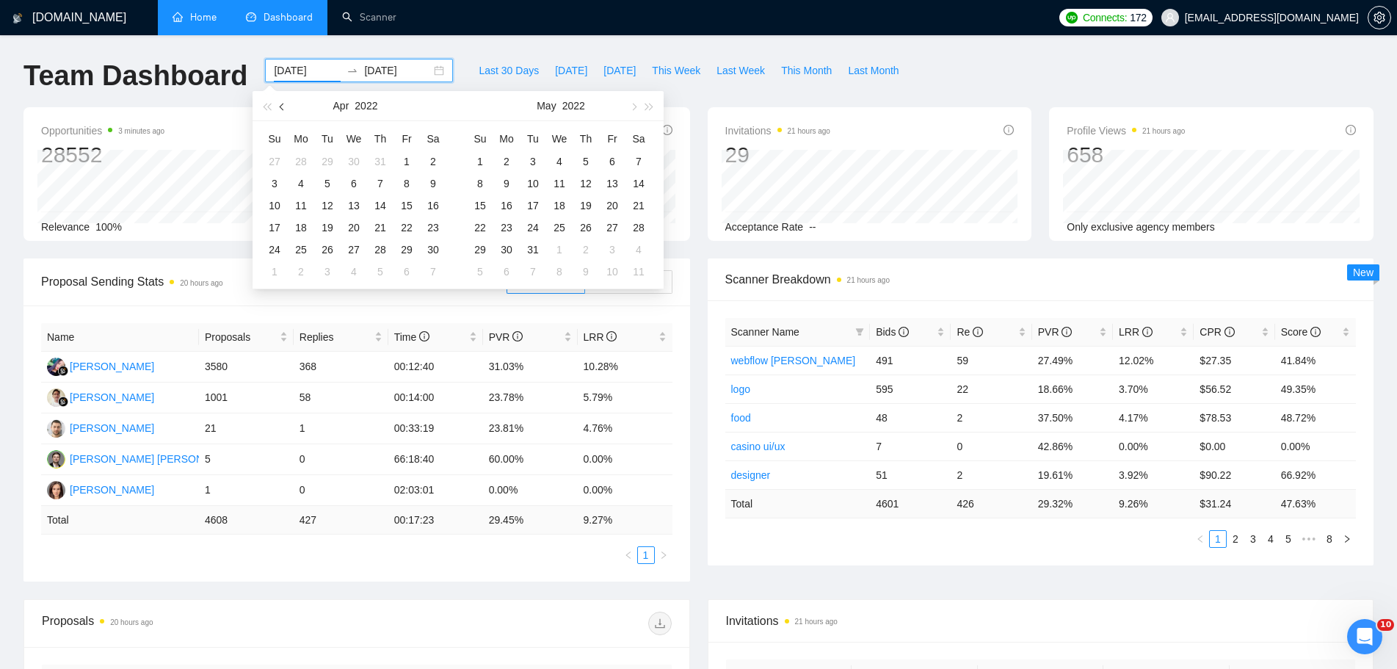
click at [281, 103] on button "button" at bounding box center [283, 105] width 16 height 29
type input "[DATE]"
click at [360, 164] on div "1" at bounding box center [354, 162] width 18 height 18
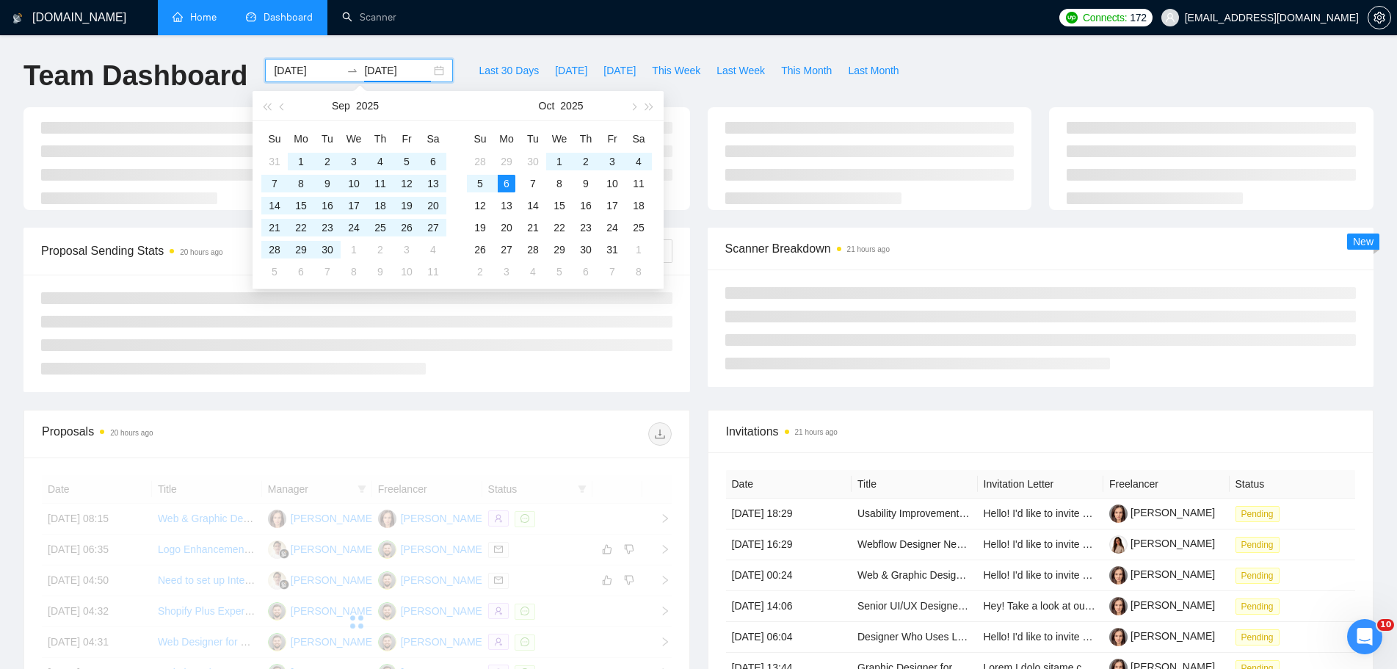
type input "[DATE]"
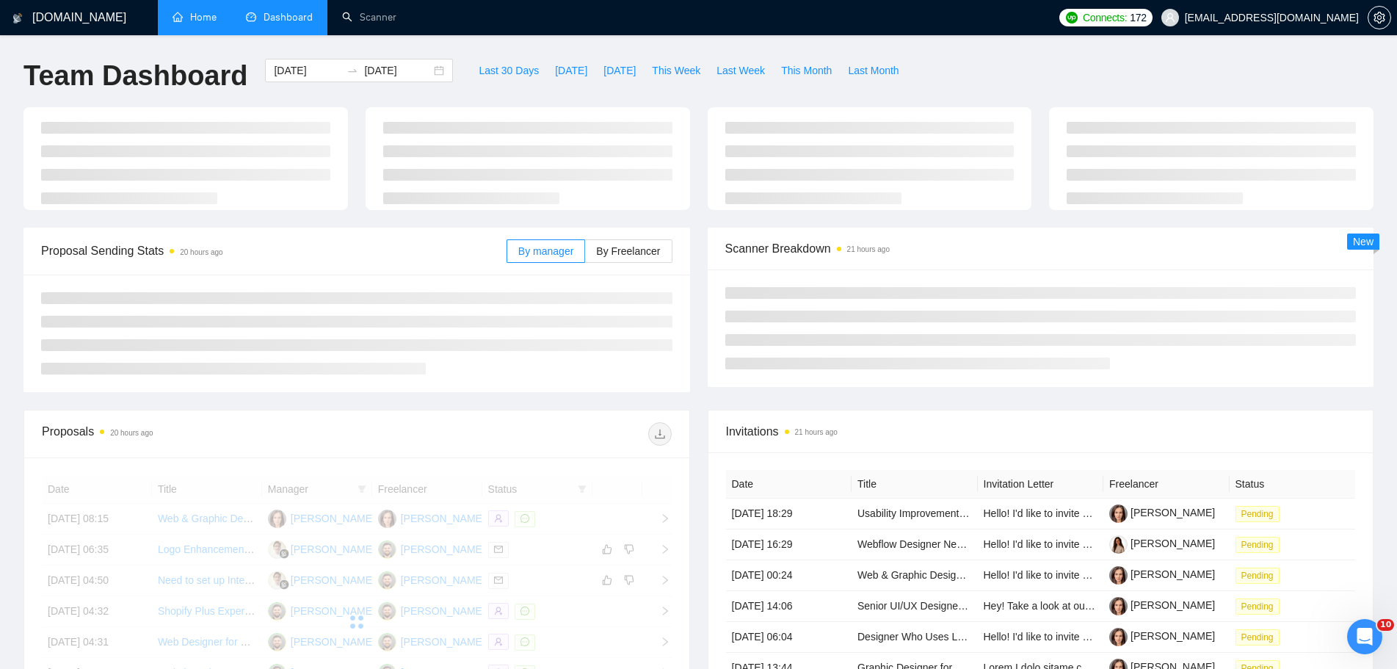
click at [641, 381] on div at bounding box center [356, 333] width 667 height 117
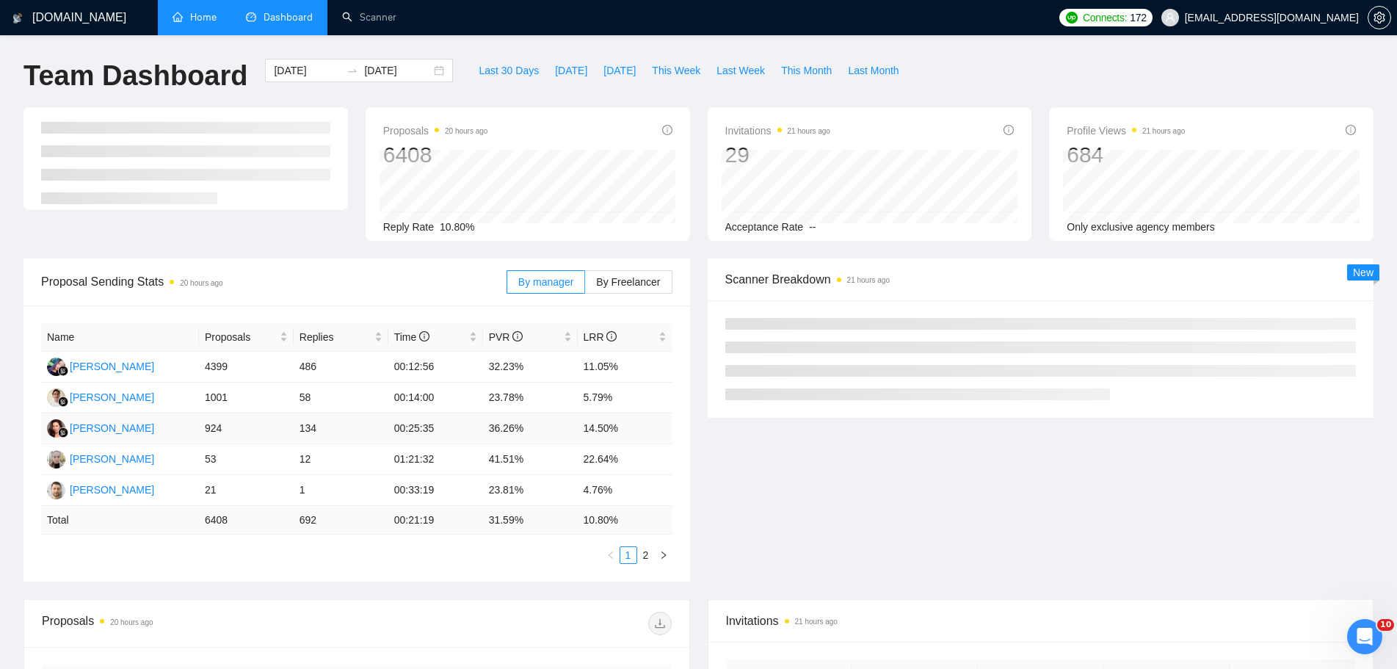
click at [580, 418] on td "14.50%" at bounding box center [625, 428] width 95 height 31
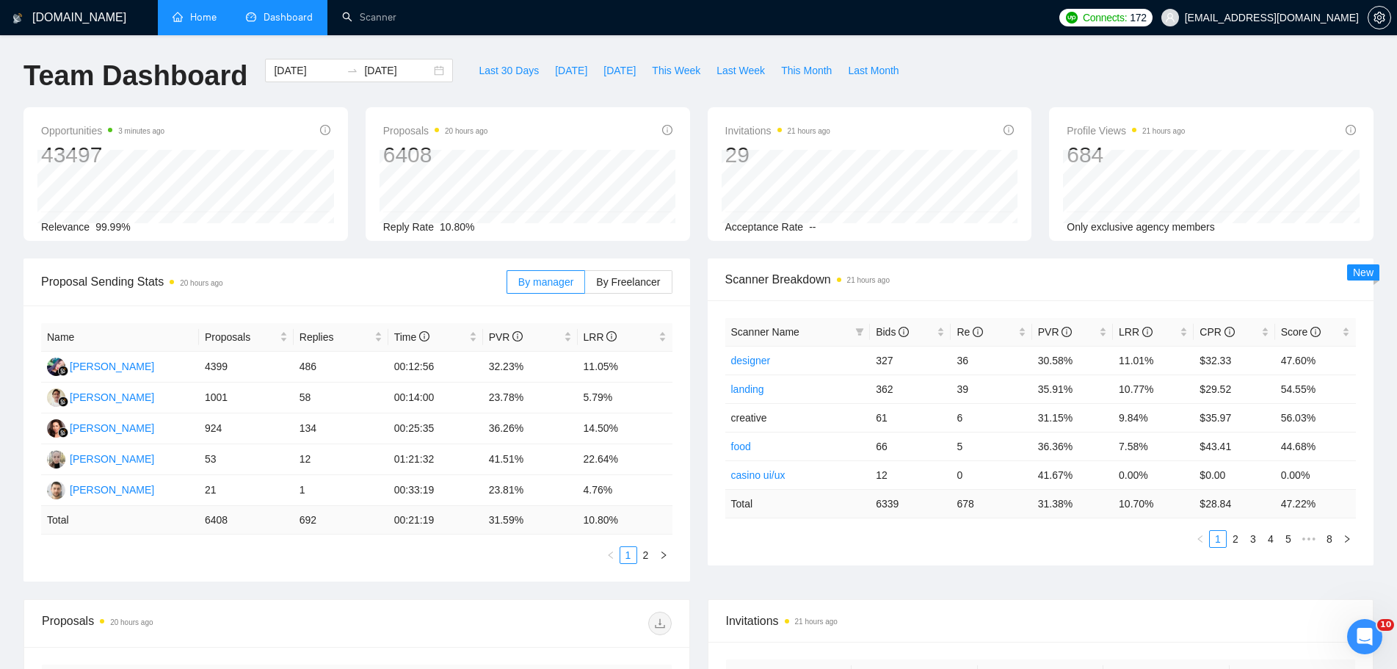
click at [562, 603] on div "Proposals 20 hours ago" at bounding box center [357, 623] width 630 height 47
click at [1351, 627] on div "Открыть службу сообщений Intercom" at bounding box center [1362, 634] width 48 height 48
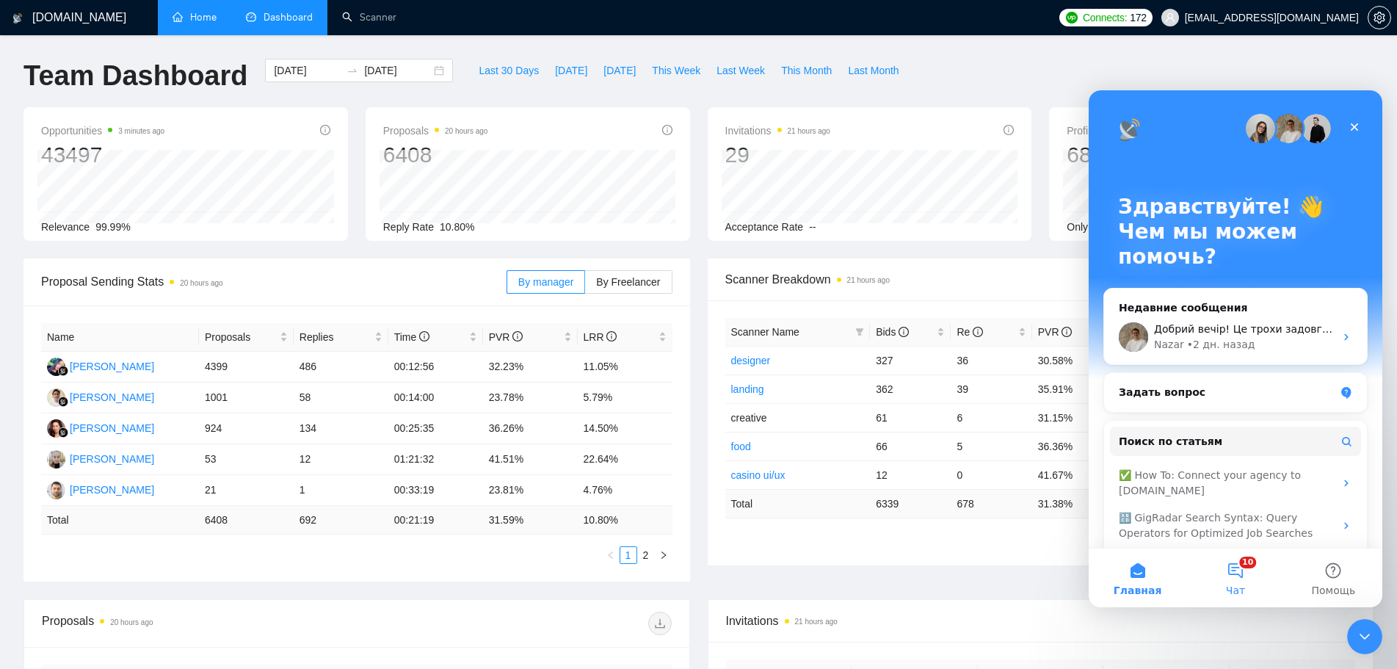
click at [1239, 571] on button "10 Чат" at bounding box center [1235, 577] width 98 height 59
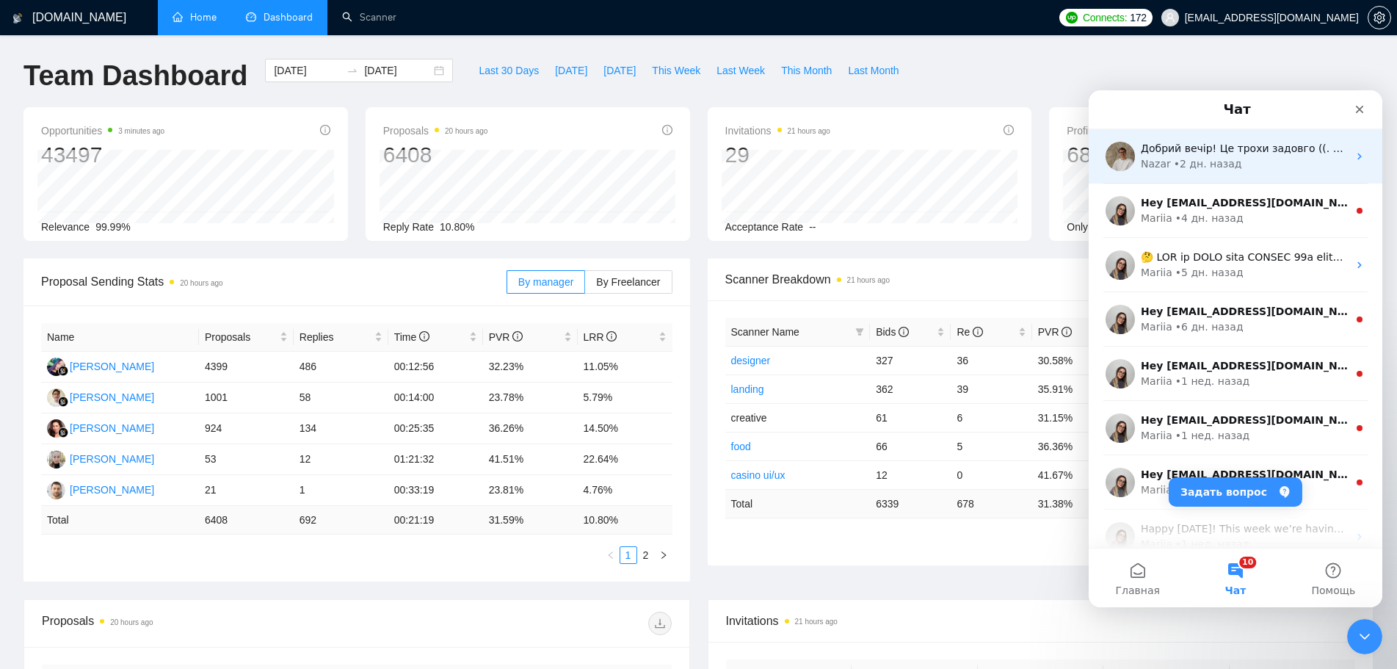
click at [1241, 159] on div "Nazar • 2 дн. назад" at bounding box center [1244, 163] width 207 height 15
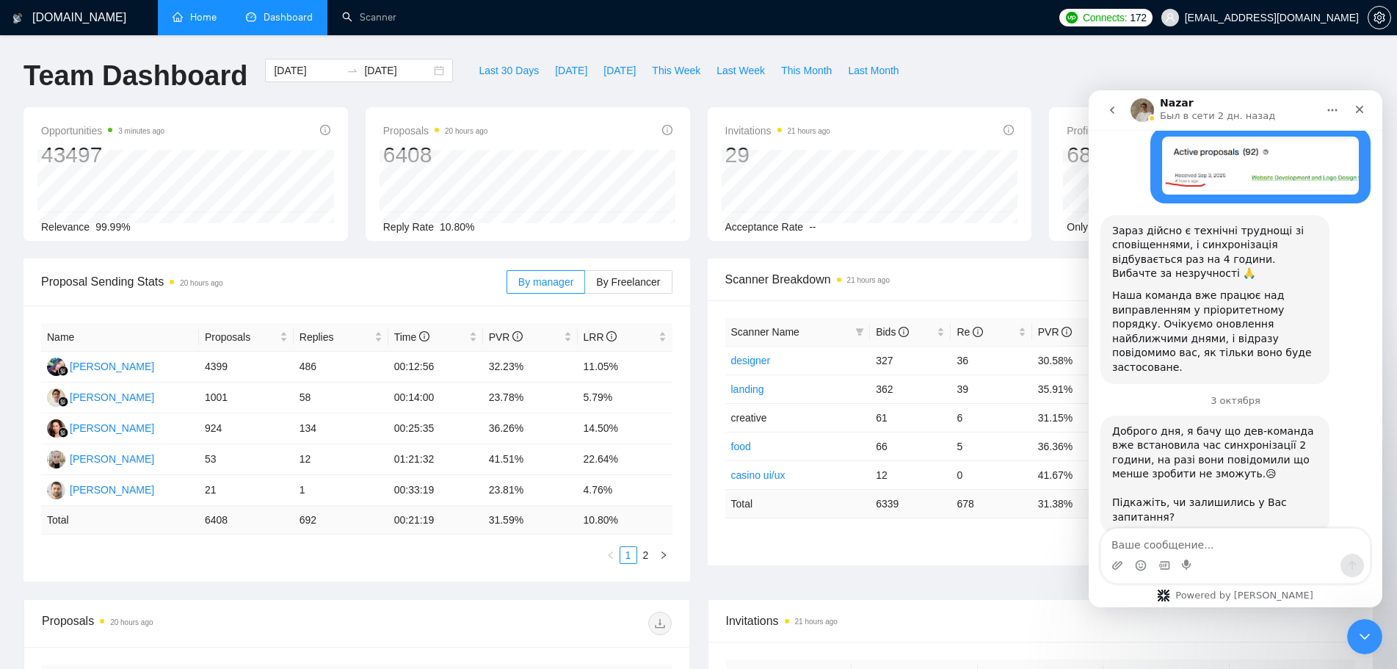
scroll to position [582, 0]
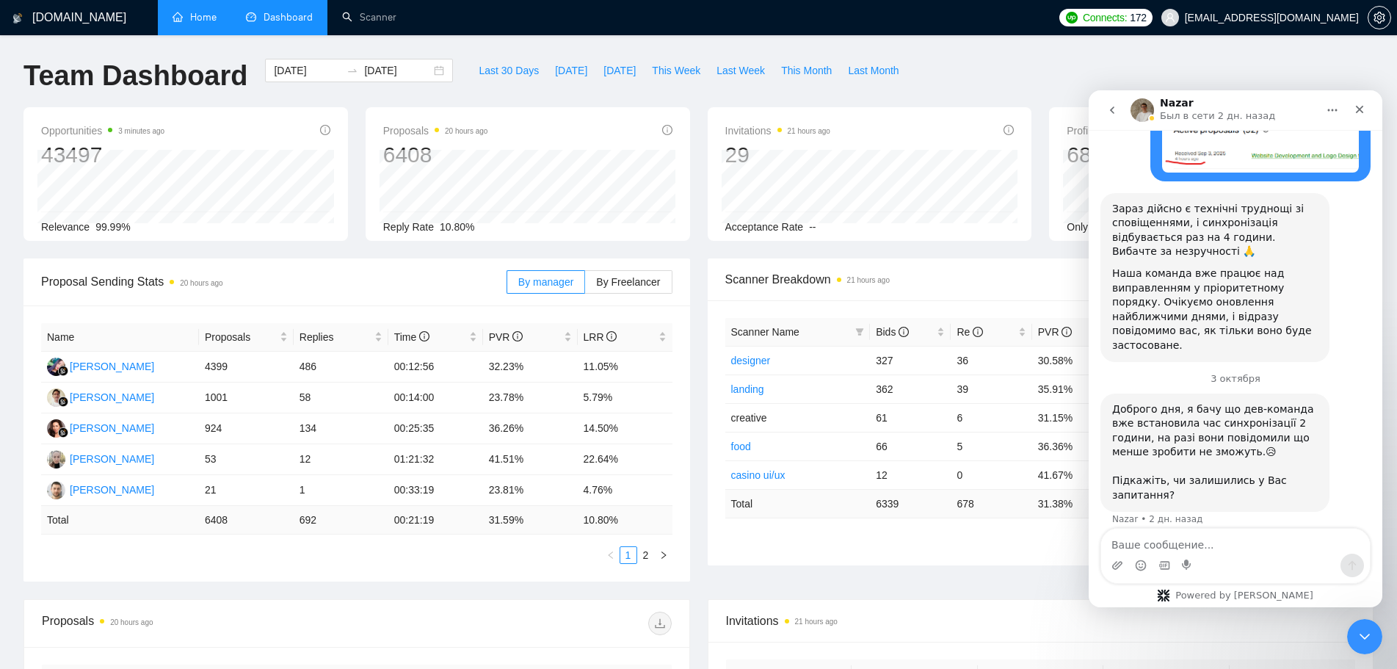
click at [1120, 111] on button "go back" at bounding box center [1112, 110] width 28 height 28
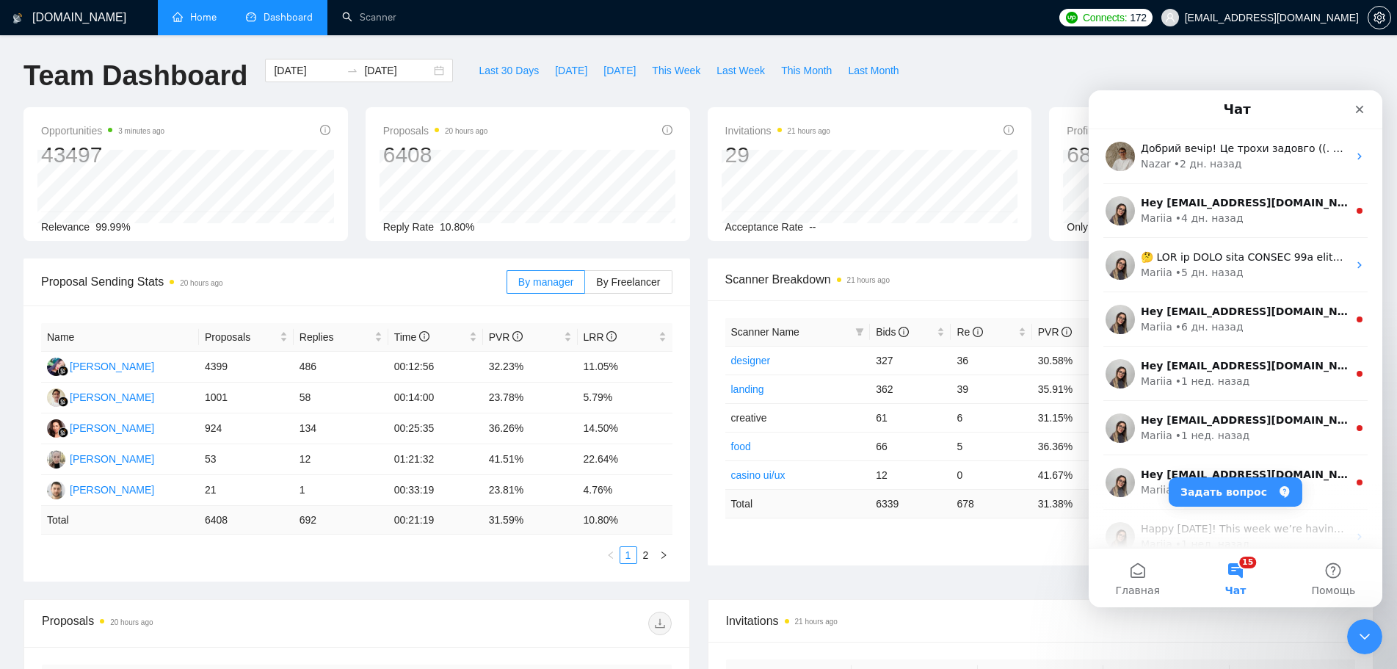
scroll to position [0, 0]
click at [917, 592] on div "Proposal Sending Stats 20 hours ago By manager By Freelancer Name Proposals Rep…" at bounding box center [699, 428] width 1368 height 341
click at [645, 286] on span "By Freelancer" at bounding box center [628, 282] width 64 height 12
click at [585, 286] on input "By Freelancer" at bounding box center [585, 286] width 0 height 0
drag, startPoint x: 526, startPoint y: 426, endPoint x: 391, endPoint y: 427, distance: 134.4
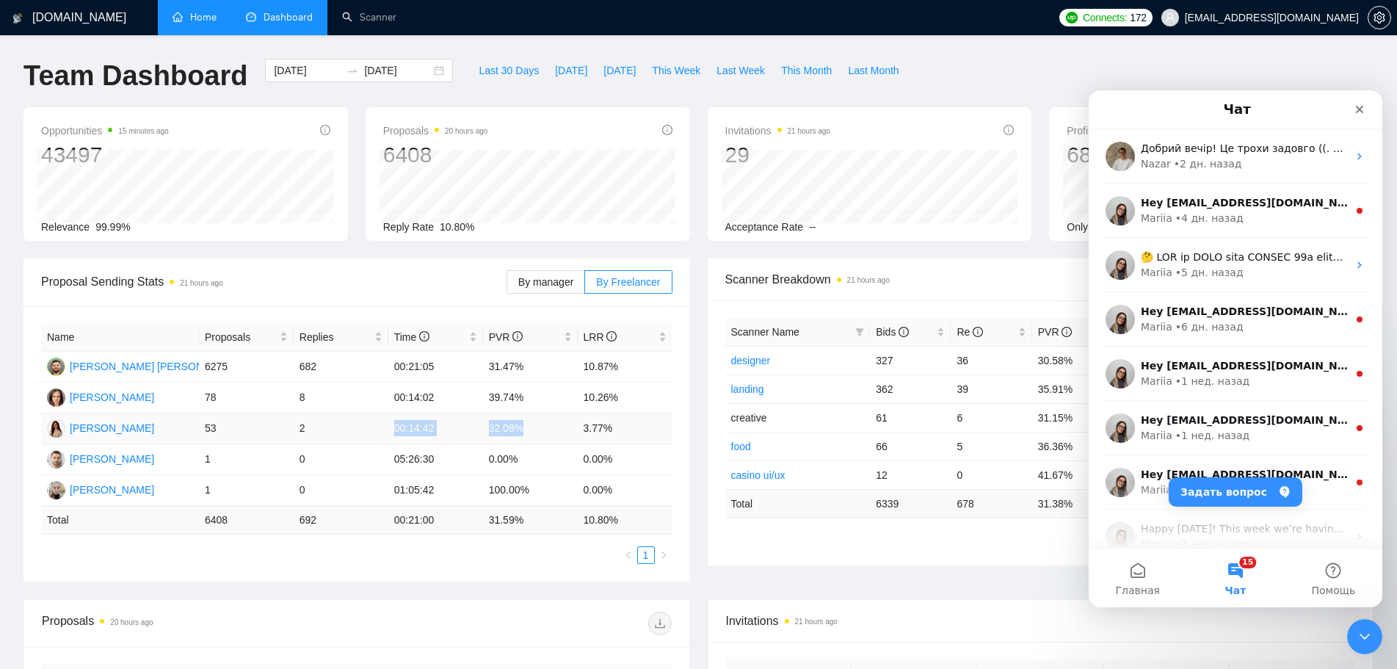
click at [391, 427] on tr "[PERSON_NAME] 53 2 00:14:42 32.08% 3.77%" at bounding box center [356, 428] width 631 height 31
click at [430, 572] on div "Name Proposals Replies Time PVR LRR [PERSON_NAME] [PERSON_NAME] 6275 682 00:21:…" at bounding box center [356, 443] width 667 height 276
click at [634, 587] on div "Proposal Sending Stats 21 hours ago By manager By Freelancer Name Proposals Rep…" at bounding box center [699, 428] width 1368 height 341
click at [617, 555] on ul "1" at bounding box center [356, 555] width 631 height 18
click at [1360, 105] on icon "Закрыть" at bounding box center [1360, 110] width 12 height 12
